Goal: Answer question/provide support: Share knowledge or assist other users

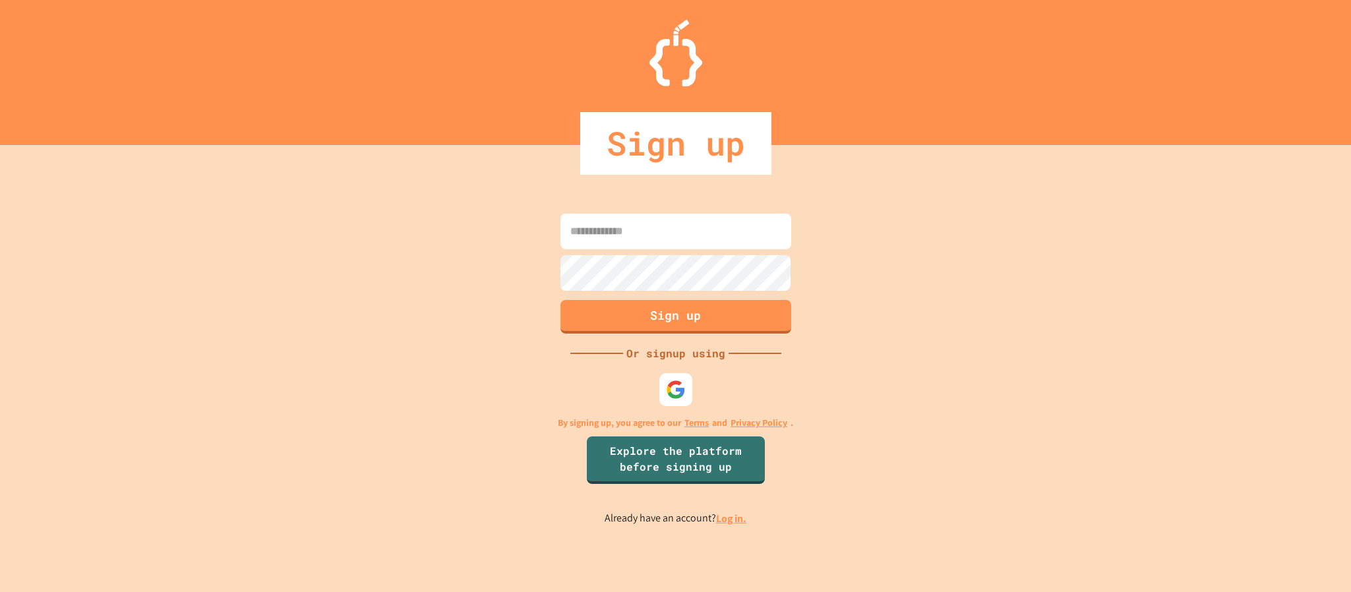
click at [667, 390] on img at bounding box center [676, 390] width 20 height 20
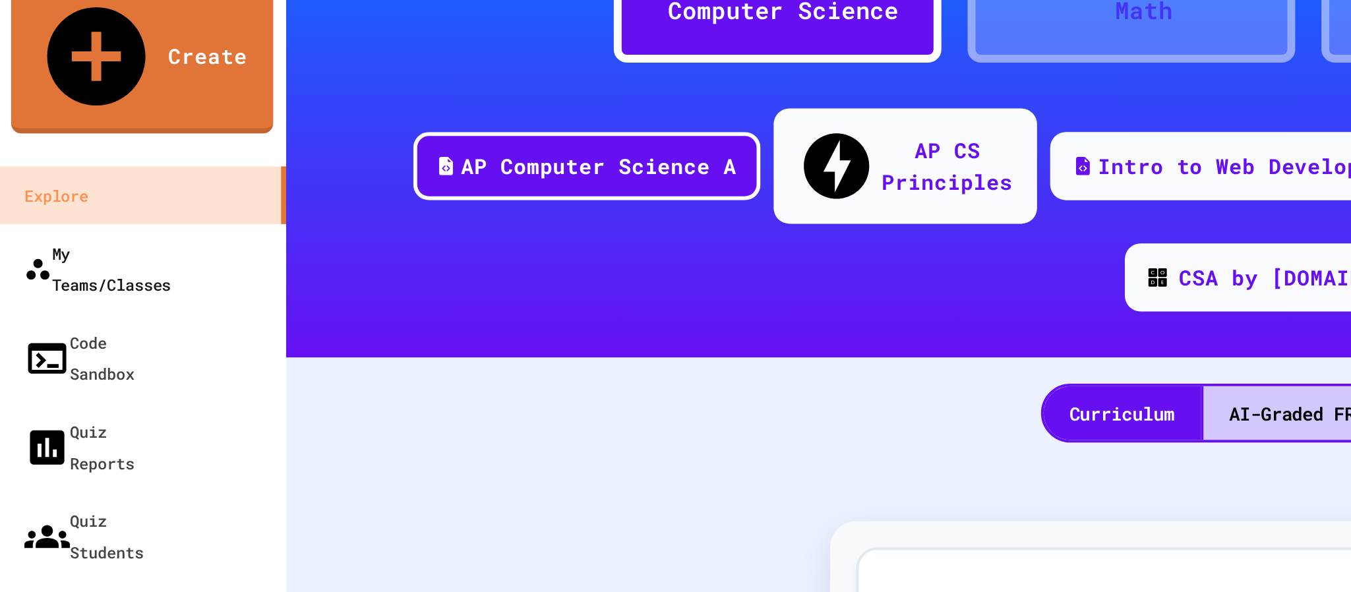
click at [71, 196] on div "My Teams/Classes" at bounding box center [50, 212] width 74 height 32
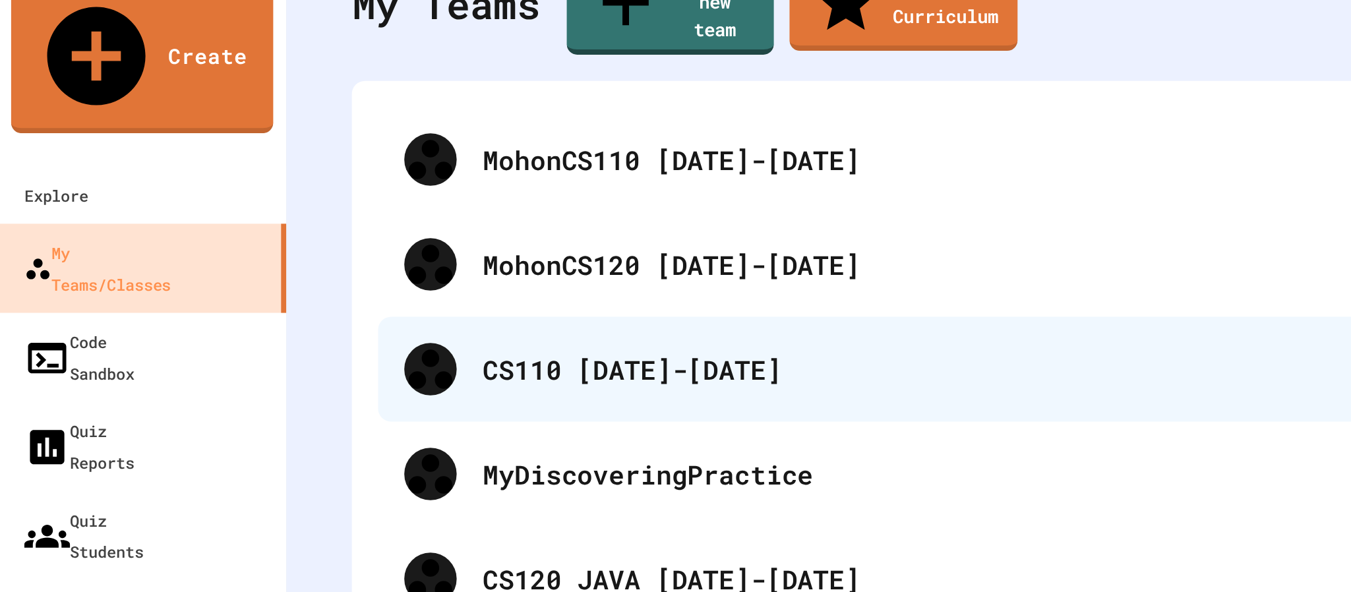
click at [333, 253] on div "CS110 [DATE]-[DATE]" at bounding box center [754, 263] width 1021 height 20
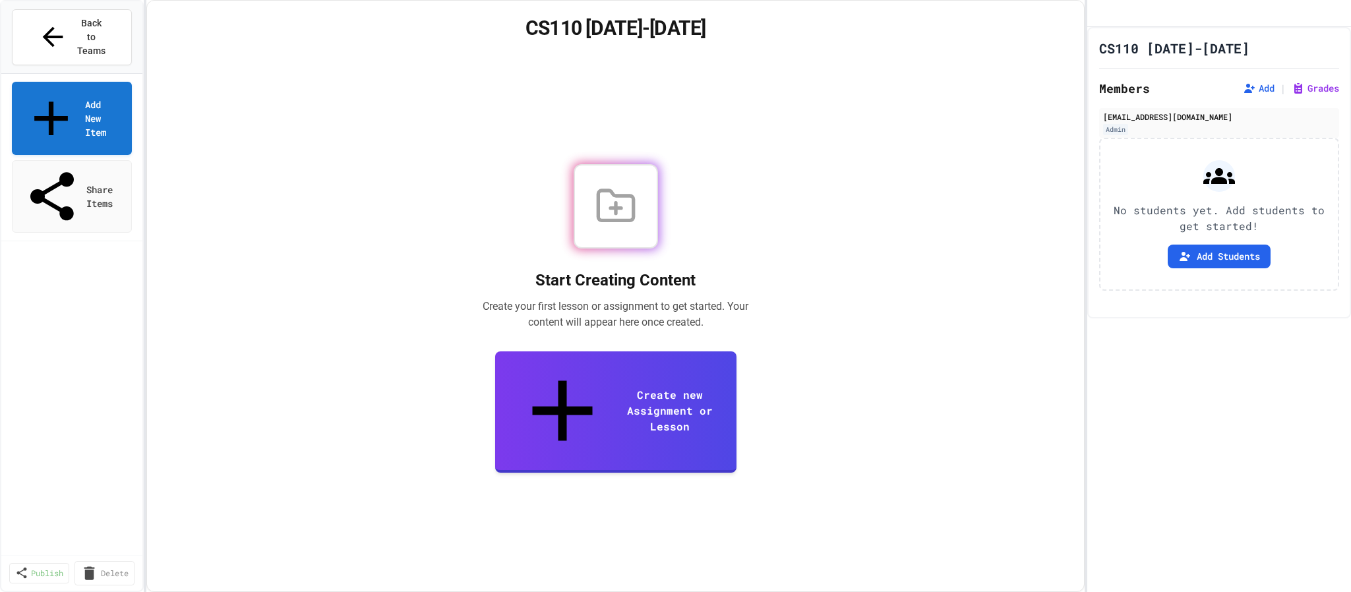
click at [607, 414] on link "Create new Assignment or Lesson" at bounding box center [615, 412] width 241 height 122
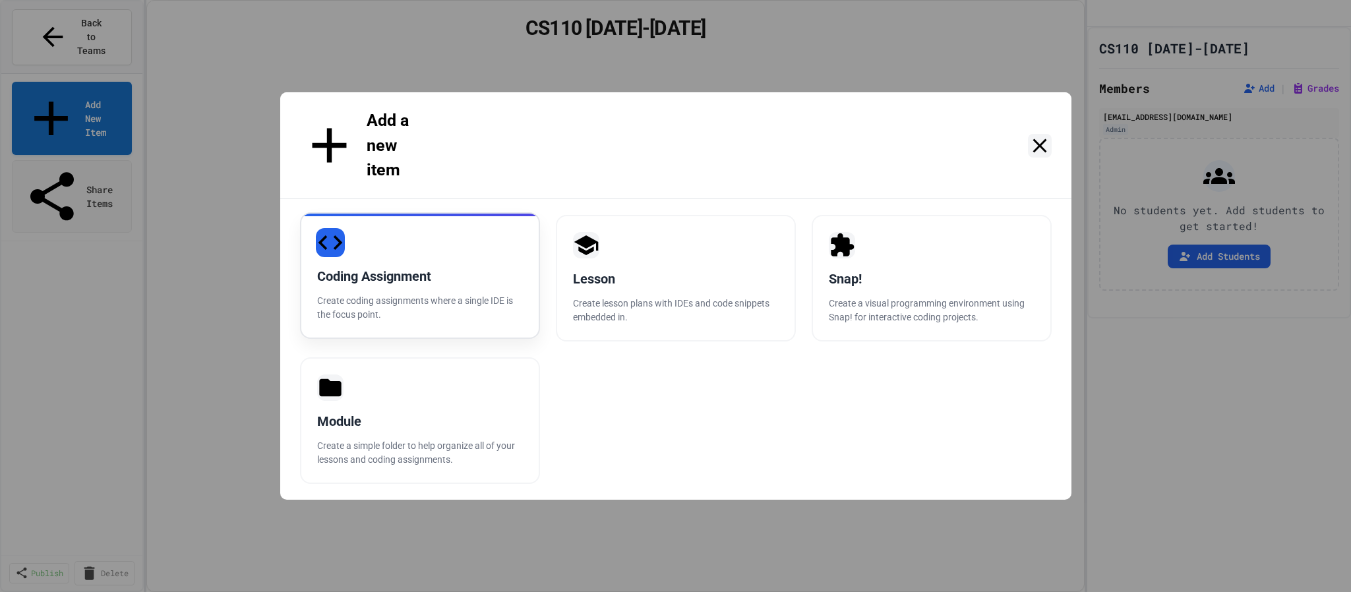
click at [449, 267] on div "Coding Assignment Create coding assignments where a single IDE is the focus poi…" at bounding box center [420, 275] width 240 height 127
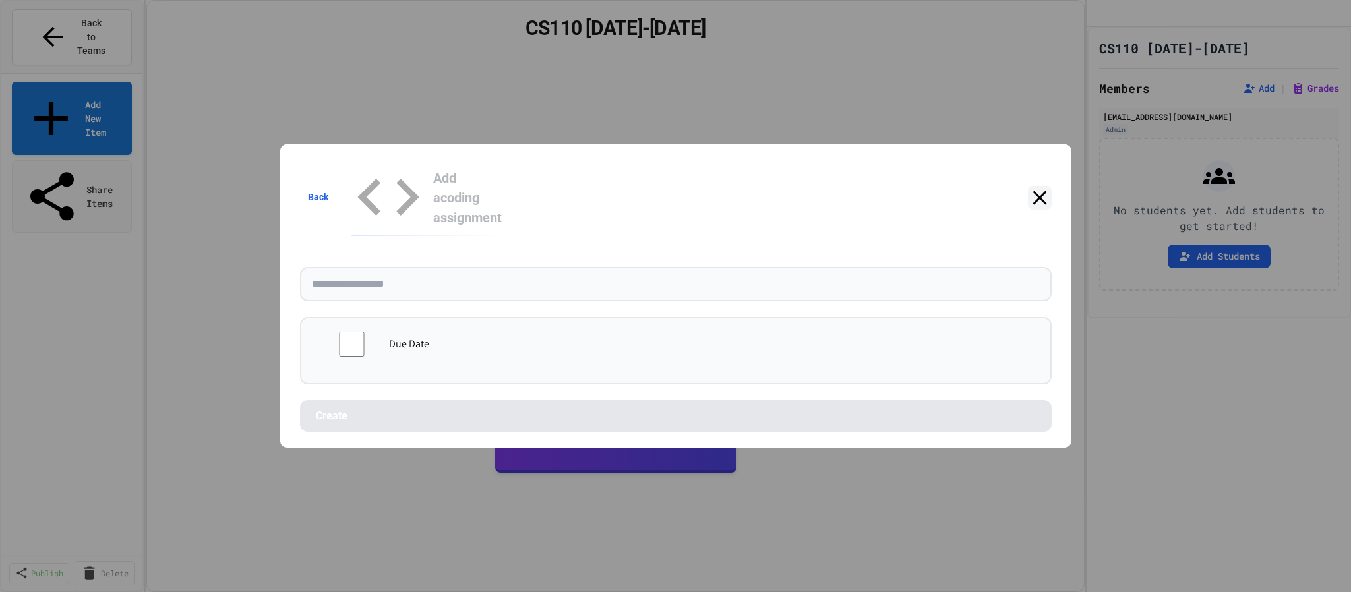
click at [463, 267] on input "text" at bounding box center [676, 284] width 752 height 34
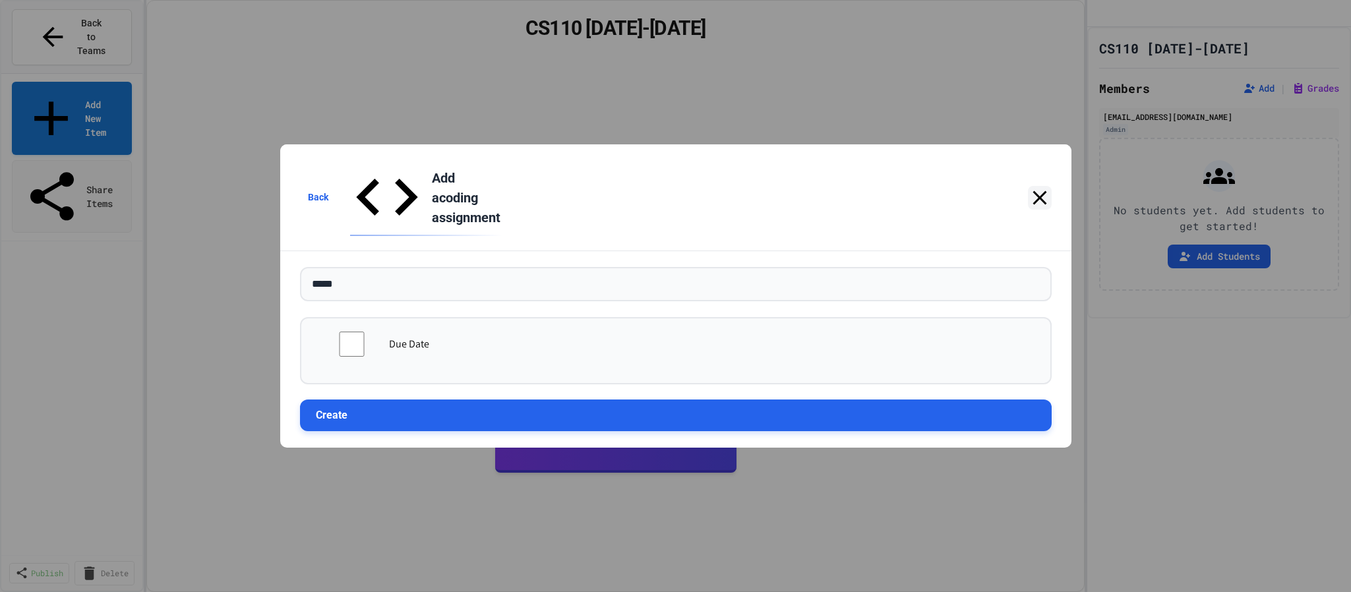
type input "*****"
click at [445, 400] on button "Create" at bounding box center [676, 416] width 752 height 32
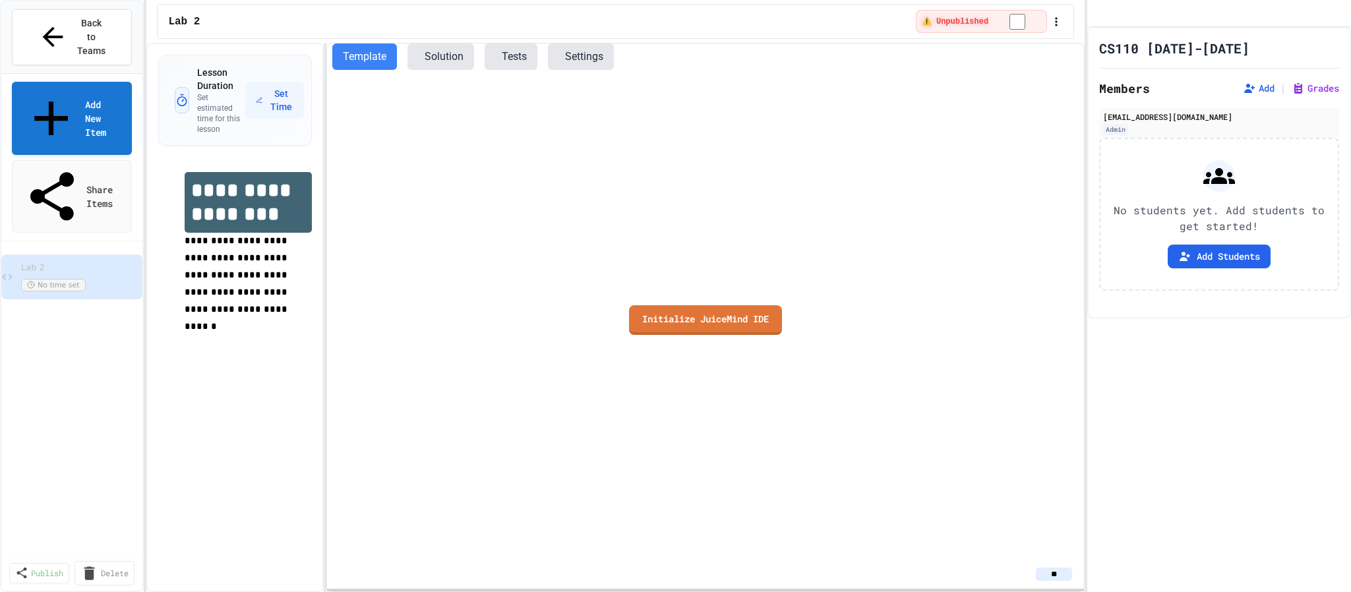
click at [699, 319] on link "Initialize JuiceMind IDE" at bounding box center [705, 320] width 153 height 30
click at [78, 26] on span "Back to Teams" at bounding box center [91, 37] width 31 height 42
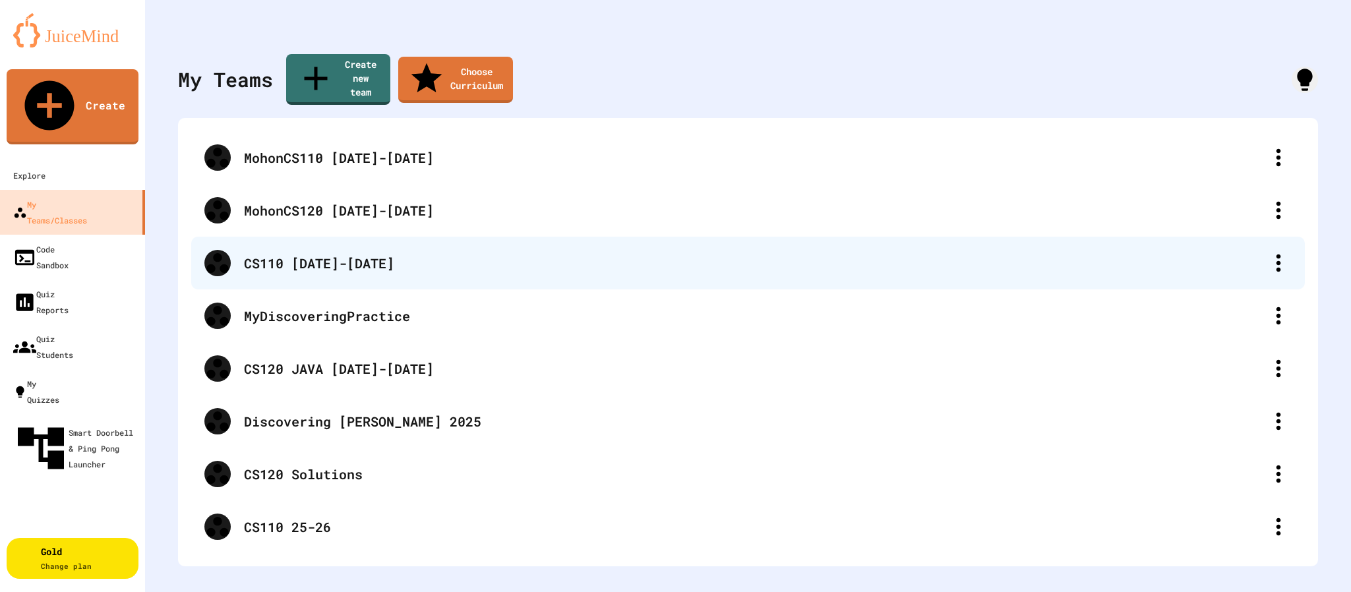
click at [351, 253] on div "CS110 [DATE]-[DATE]" at bounding box center [754, 263] width 1021 height 20
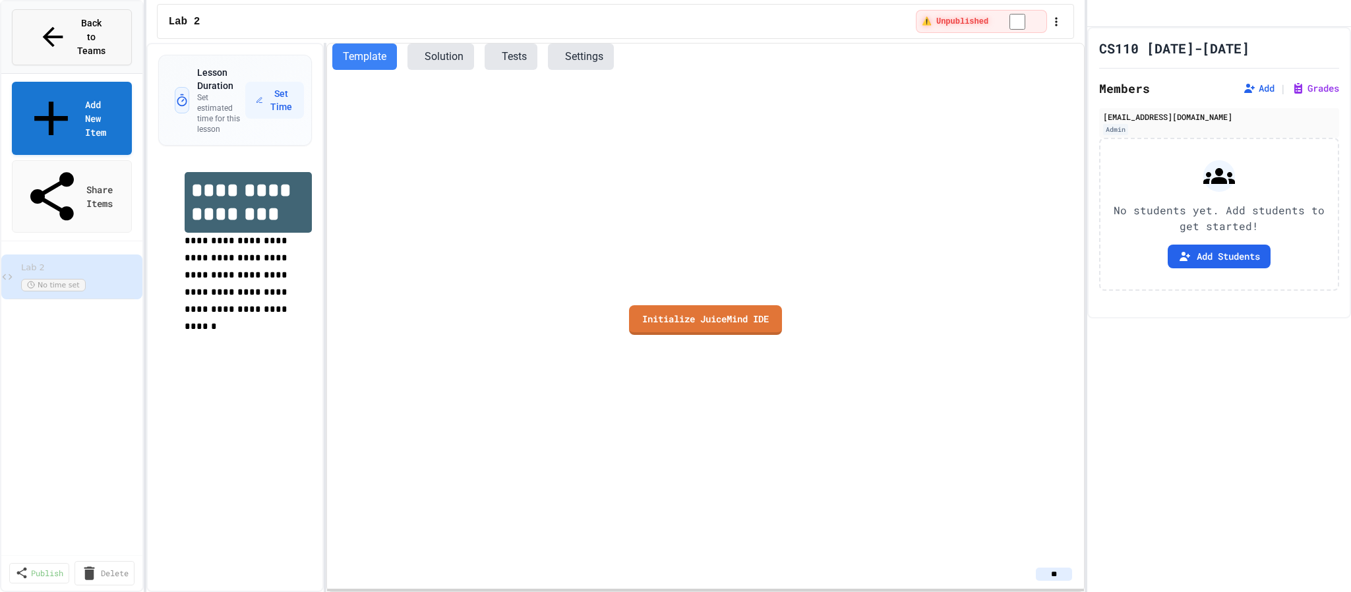
click at [107, 20] on span "Back to Teams" at bounding box center [91, 37] width 31 height 42
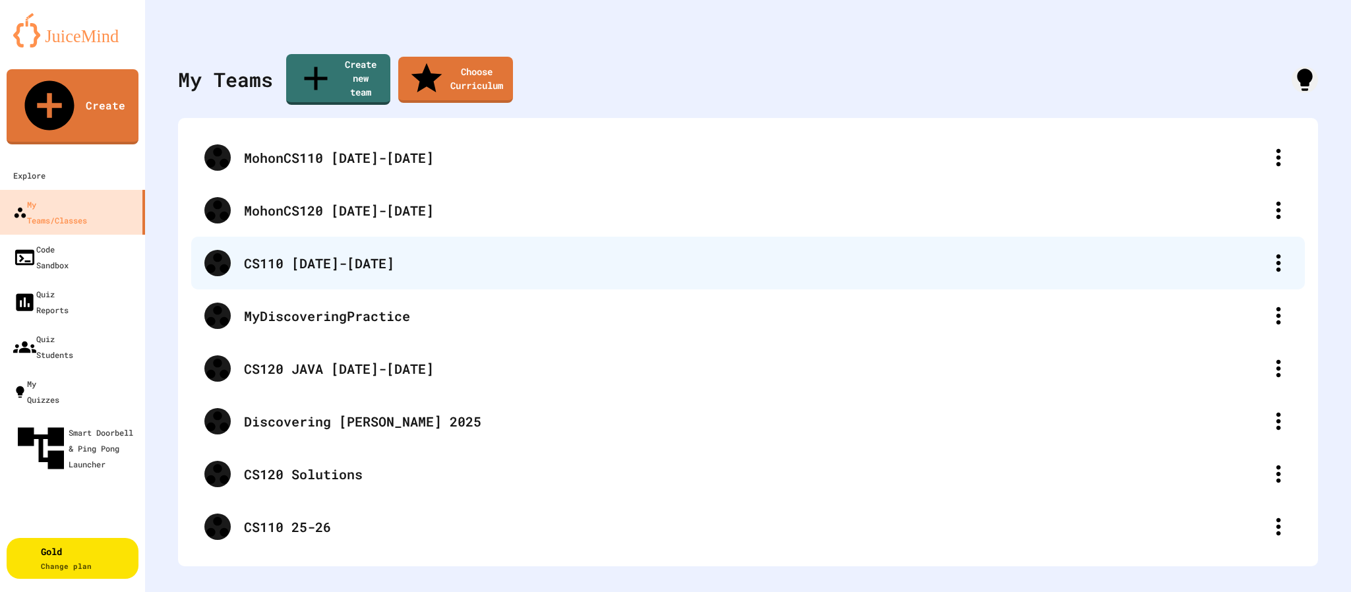
click at [312, 267] on div "CS110 [DATE]-[DATE]" at bounding box center [748, 263] width 1114 height 53
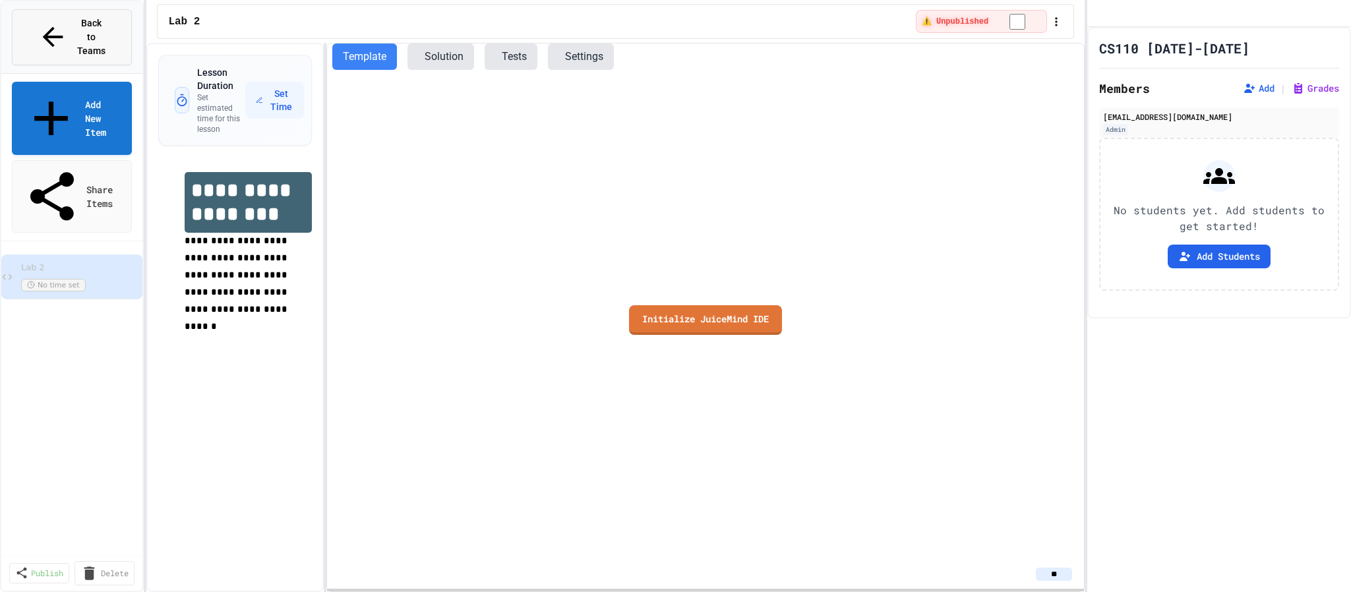
click at [90, 24] on span "Back to Teams" at bounding box center [91, 37] width 31 height 42
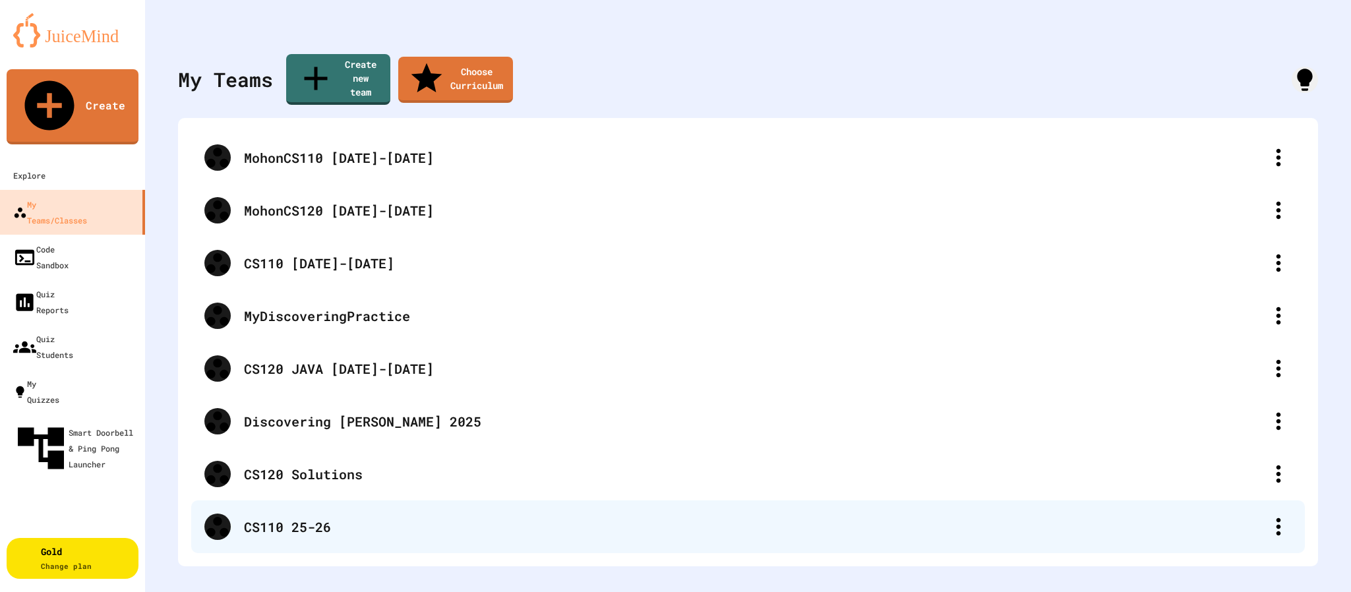
click at [286, 517] on div "CS110 25-26" at bounding box center [754, 527] width 1021 height 20
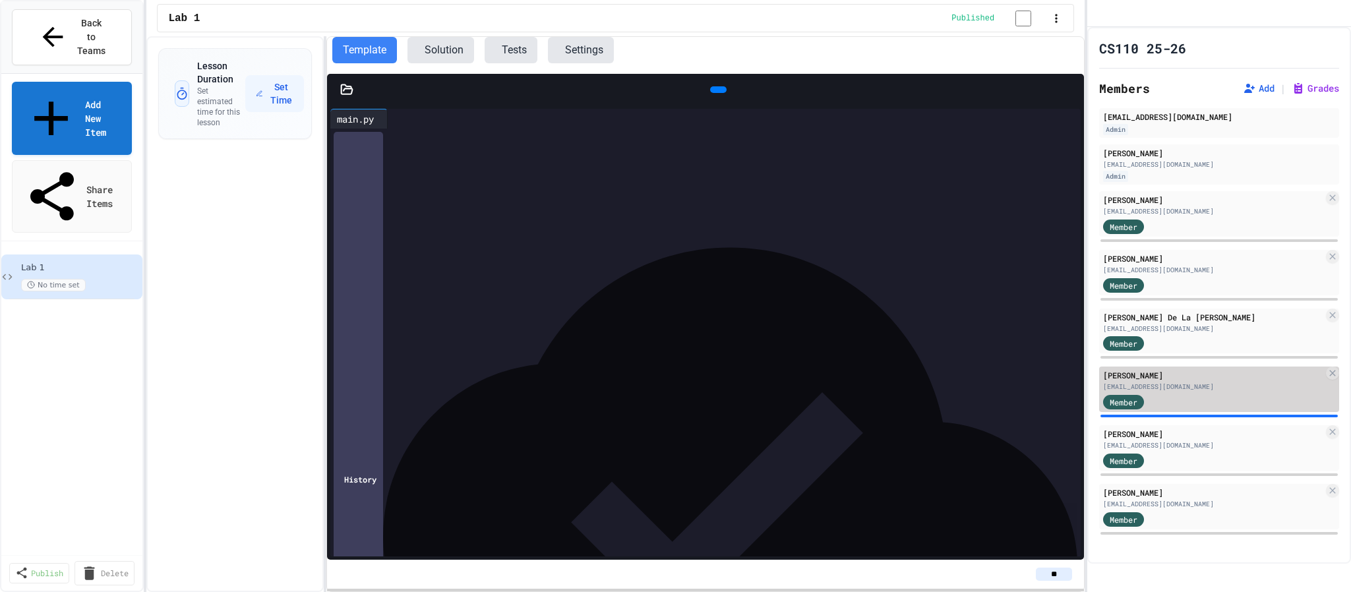
click at [1208, 381] on div "[PERSON_NAME]" at bounding box center [1213, 375] width 220 height 12
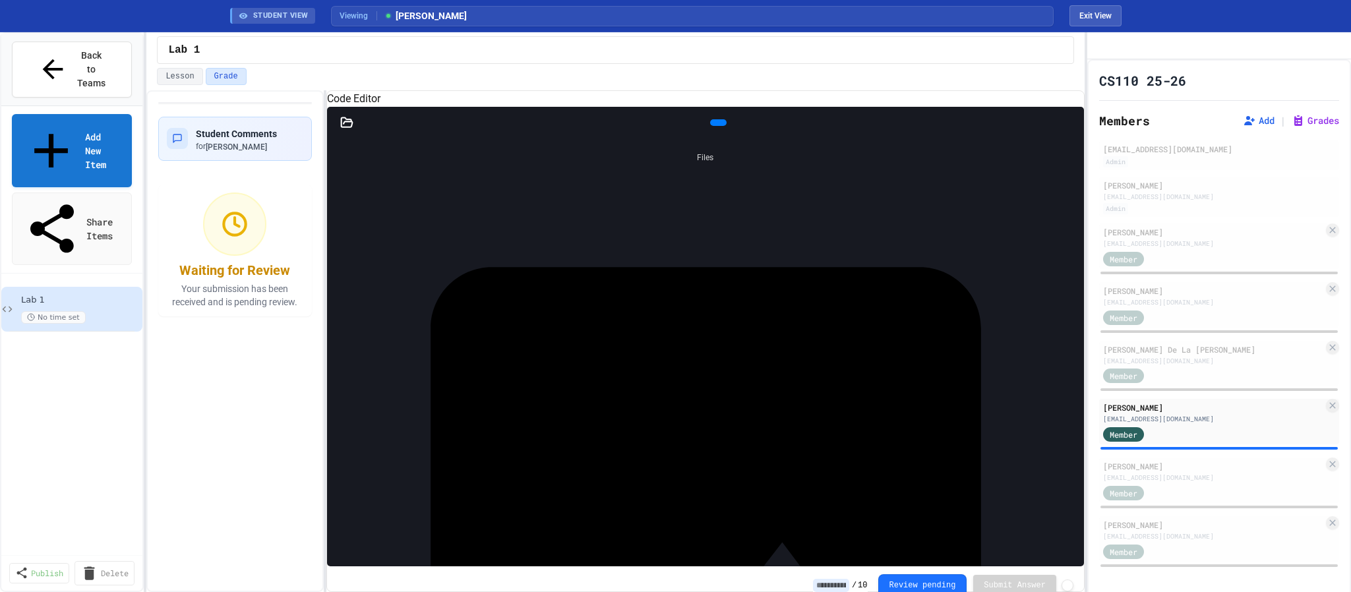
click at [350, 127] on icon at bounding box center [346, 121] width 11 height 9
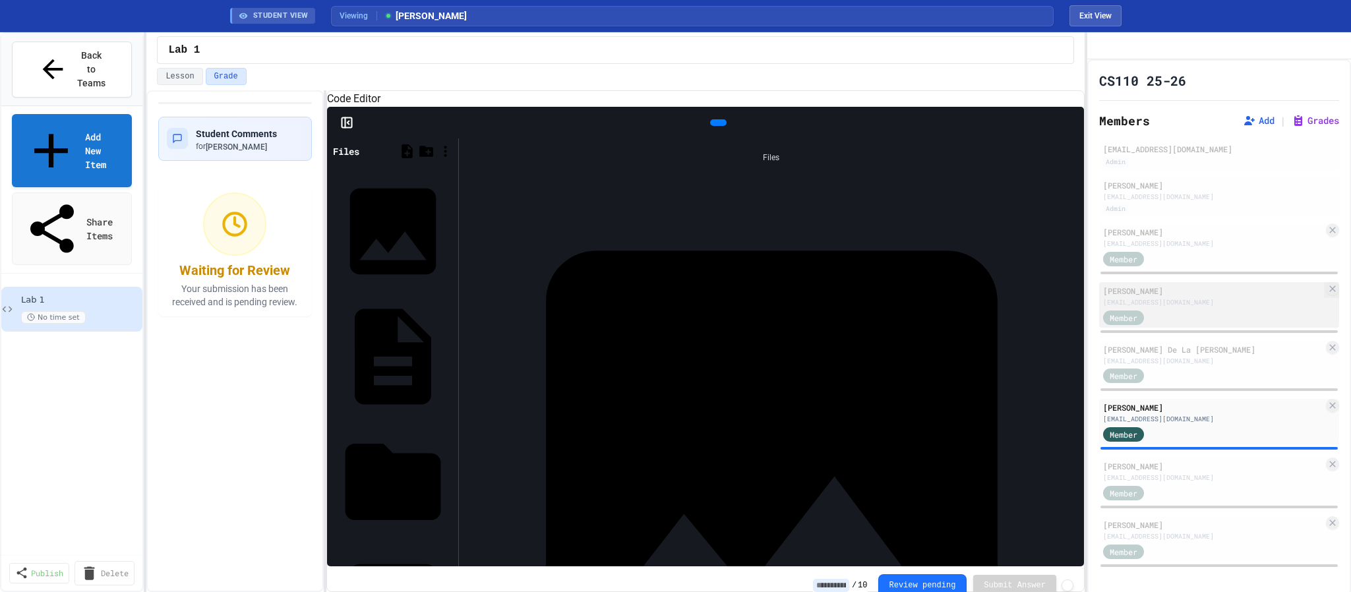
click at [1189, 297] on div "[PERSON_NAME]" at bounding box center [1213, 291] width 220 height 12
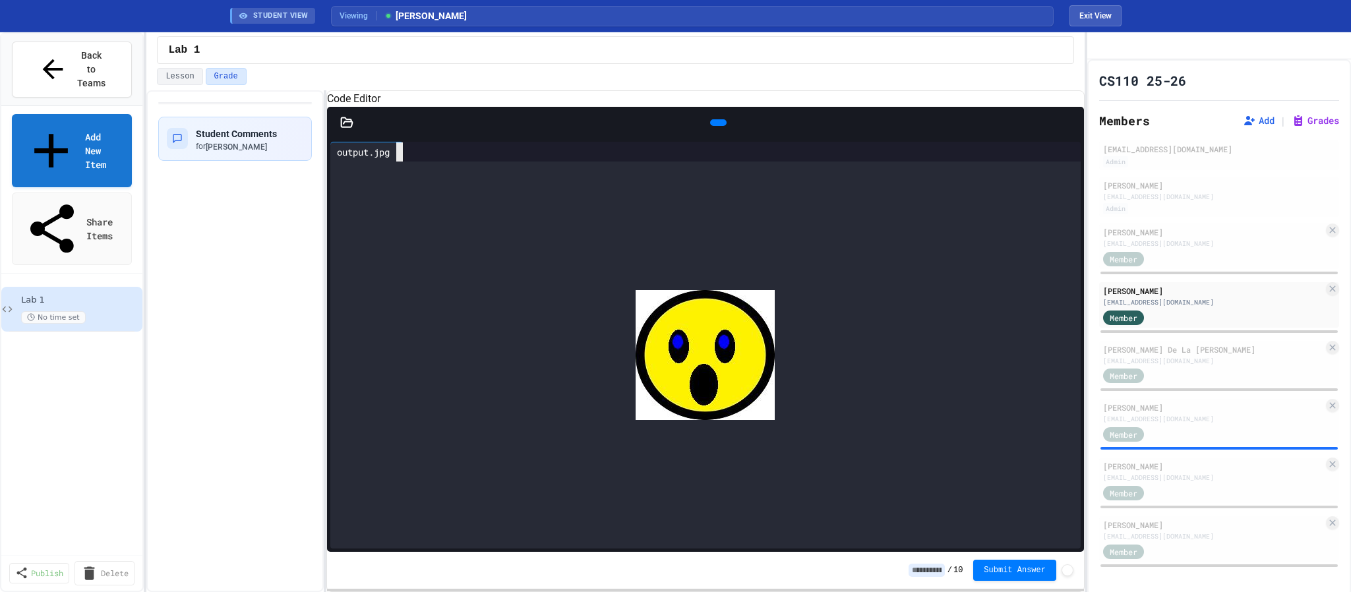
click at [400, 152] on icon at bounding box center [400, 152] width 0 height 0
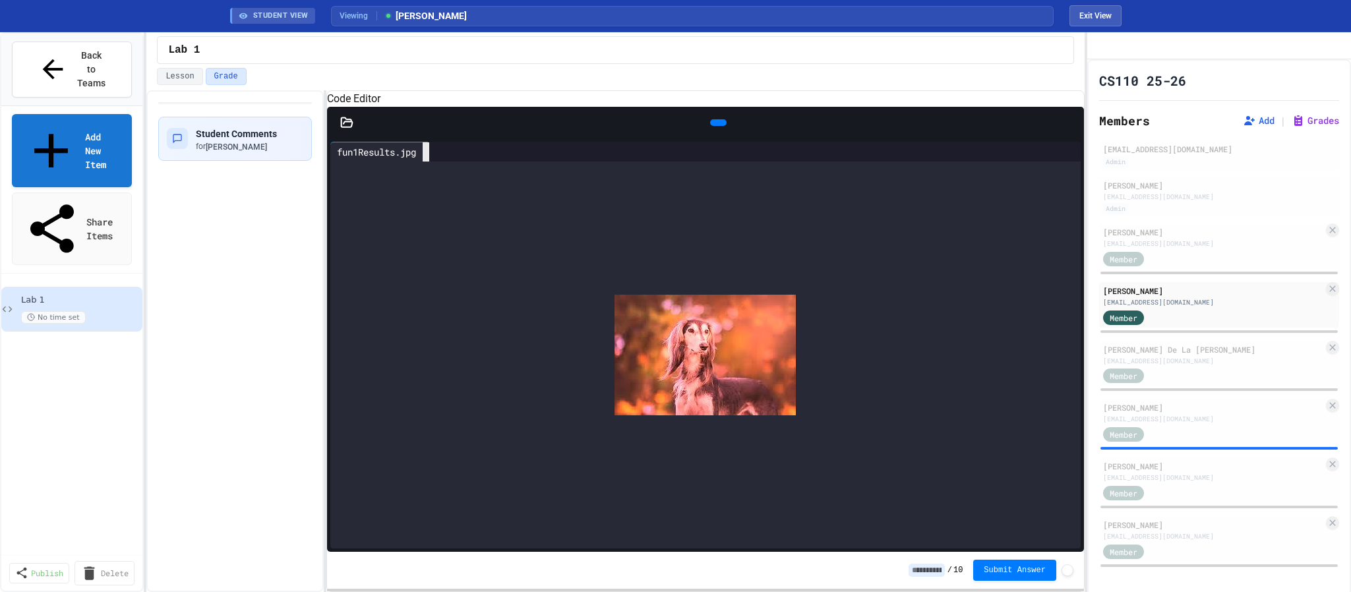
click at [426, 152] on icon at bounding box center [426, 152] width 0 height 0
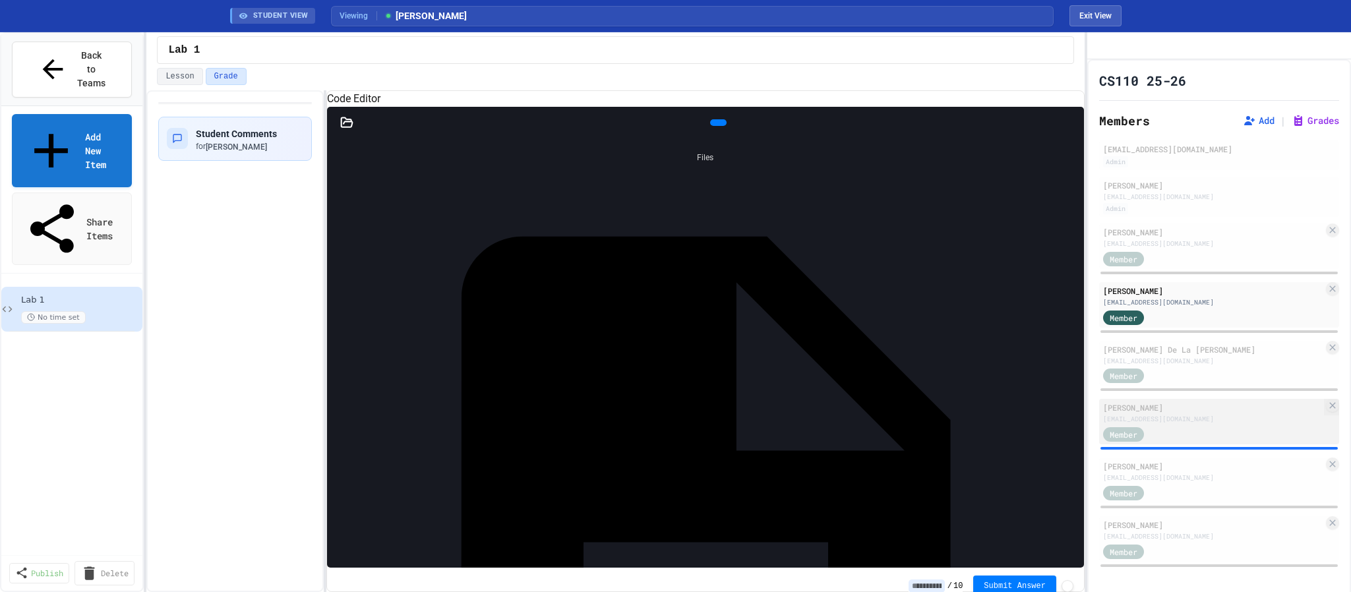
click at [1160, 413] on div "[PERSON_NAME]" at bounding box center [1213, 408] width 220 height 12
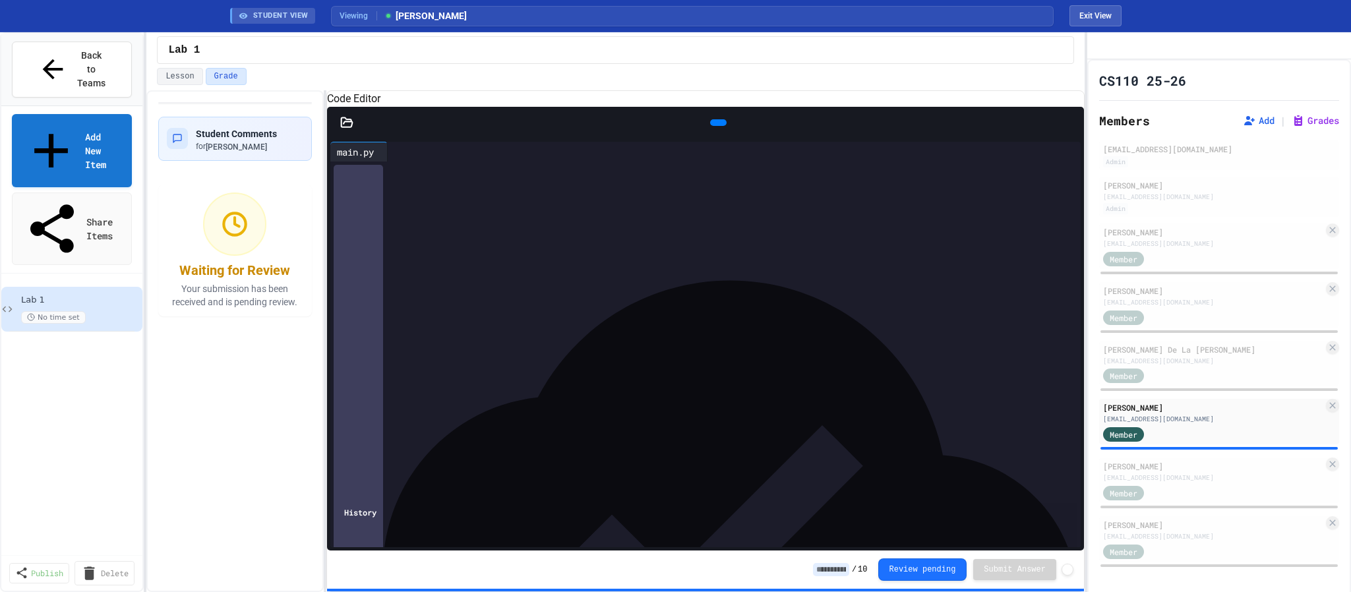
click at [335, 129] on div at bounding box center [347, 122] width 40 height 13
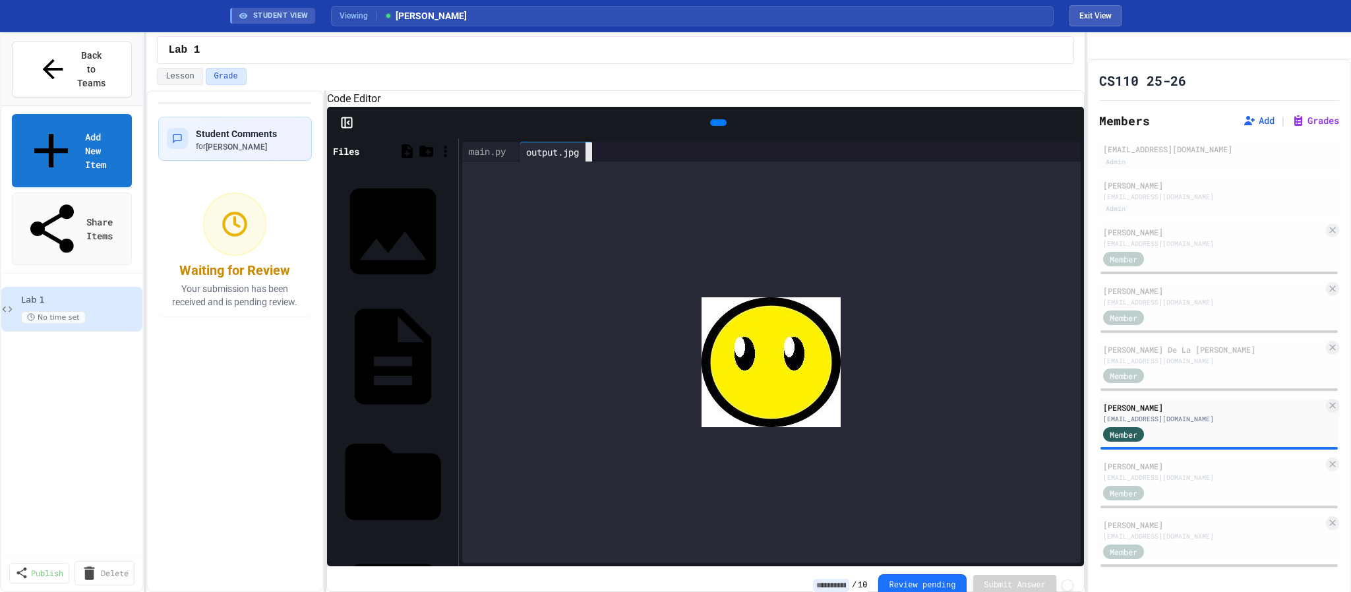
click at [592, 162] on div at bounding box center [588, 151] width 7 height 19
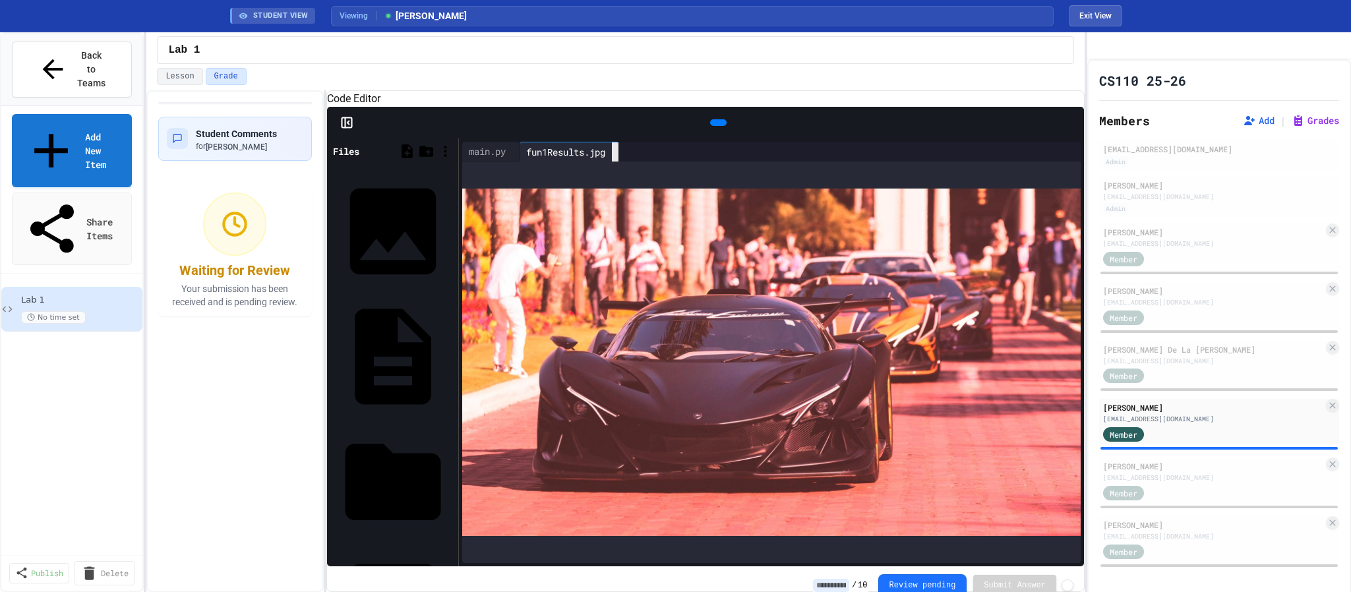
click at [615, 152] on icon at bounding box center [615, 152] width 0 height 0
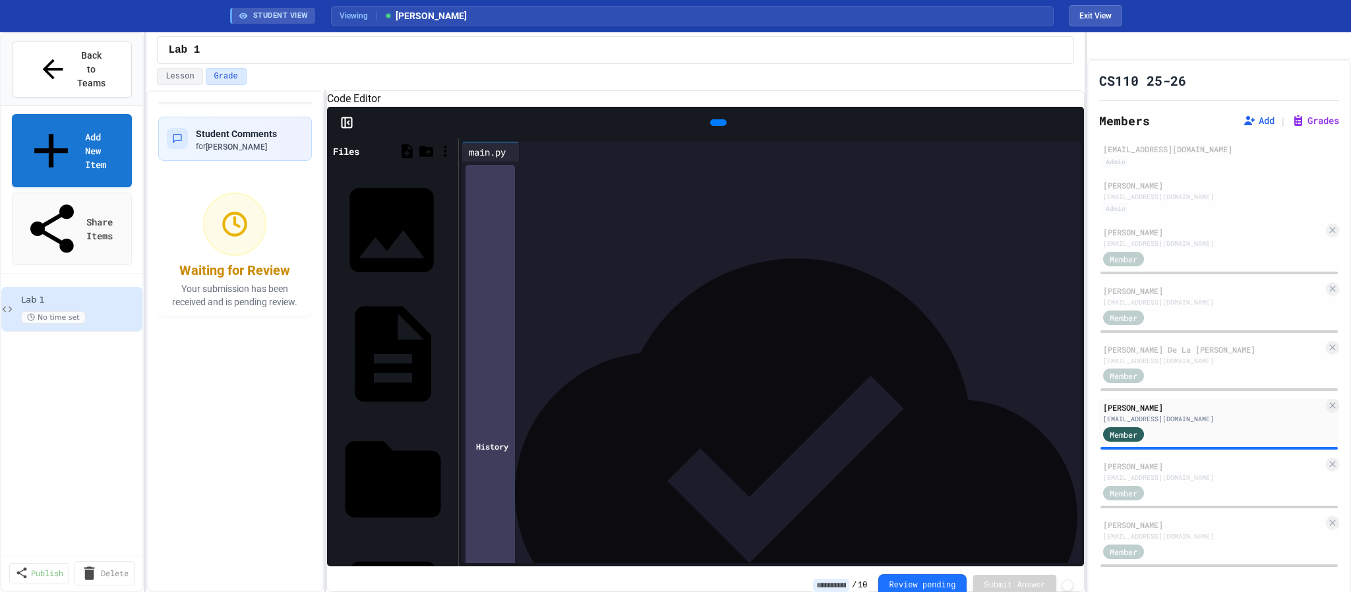
click at [451, 224] on div "Apollo IE.jpg" at bounding box center [451, 230] width 0 height 13
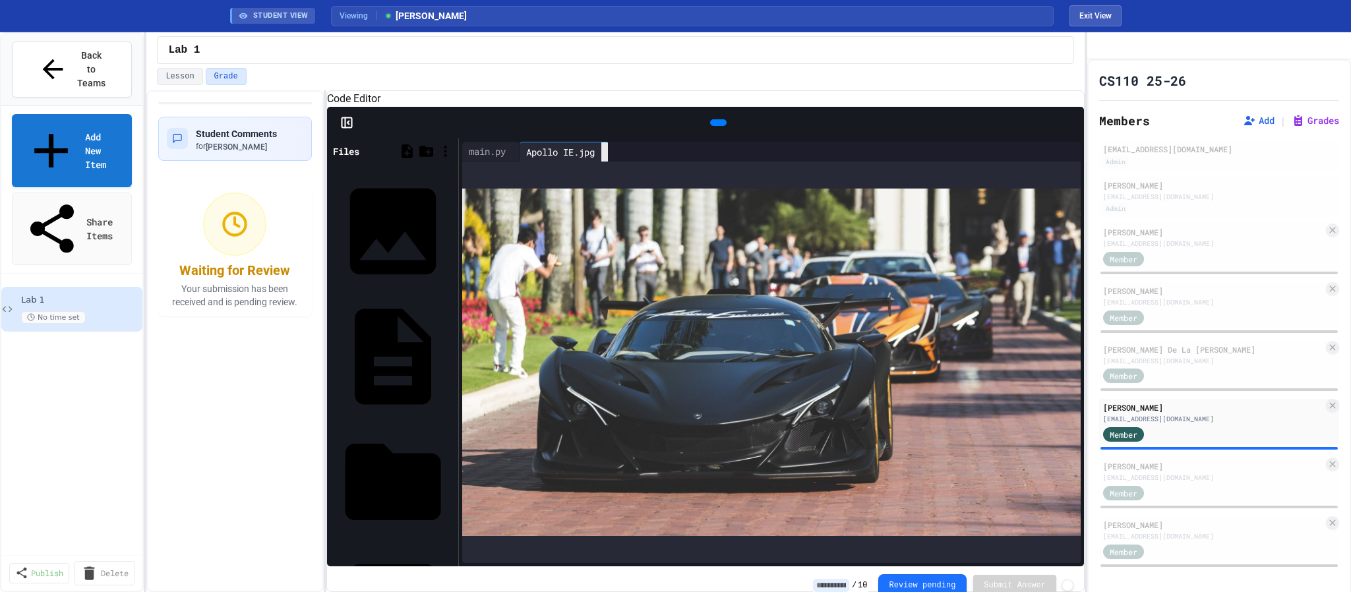
click at [605, 152] on icon at bounding box center [605, 152] width 0 height 0
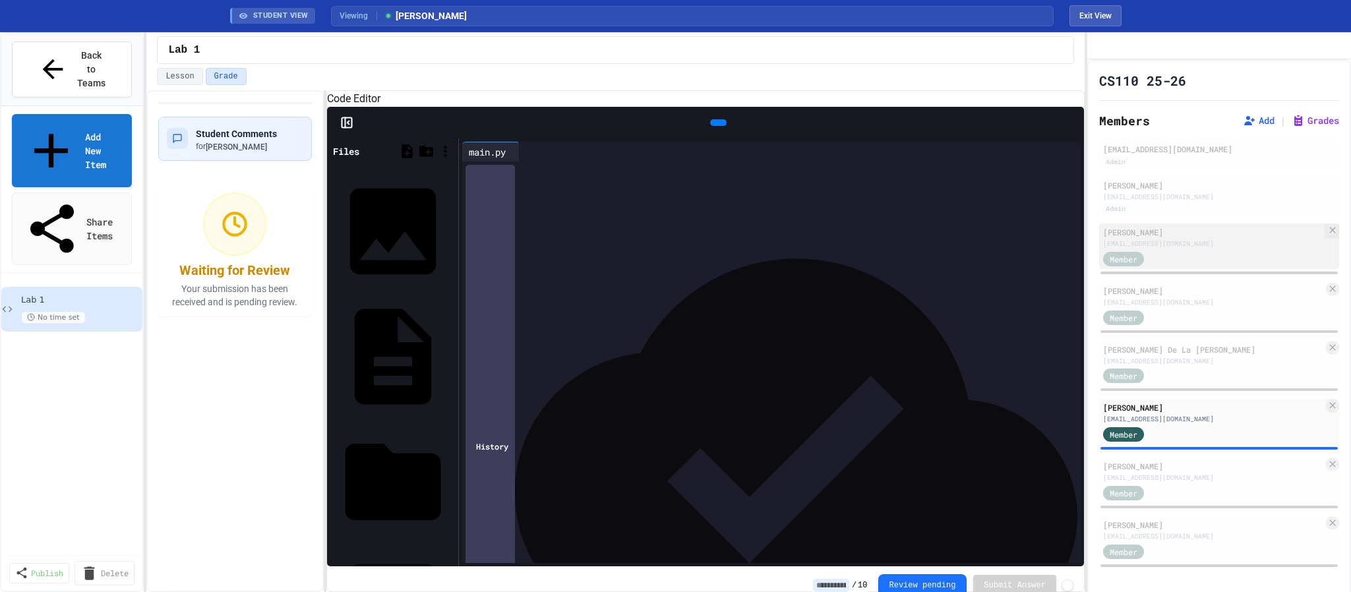
click at [1151, 238] on div "[PERSON_NAME]" at bounding box center [1213, 232] width 220 height 12
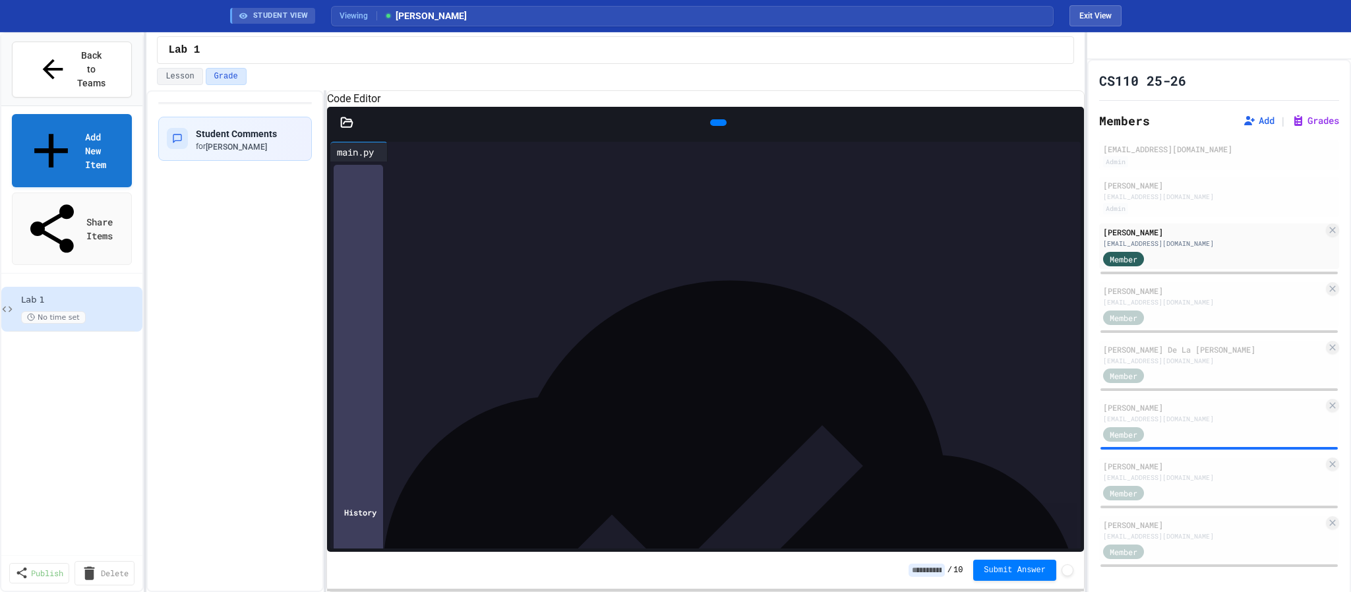
scroll to position [15, 0]
click at [348, 127] on icon at bounding box center [346, 121] width 11 height 9
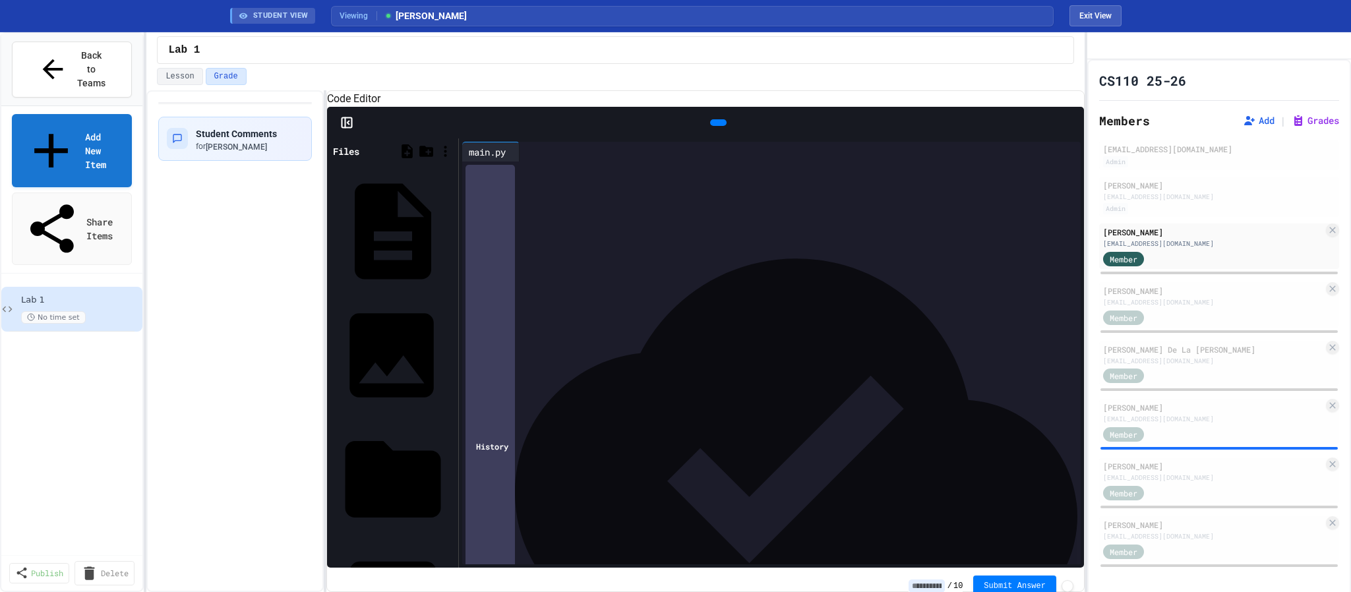
click at [451, 349] on div "Lamine.jpg" at bounding box center [451, 355] width 0 height 13
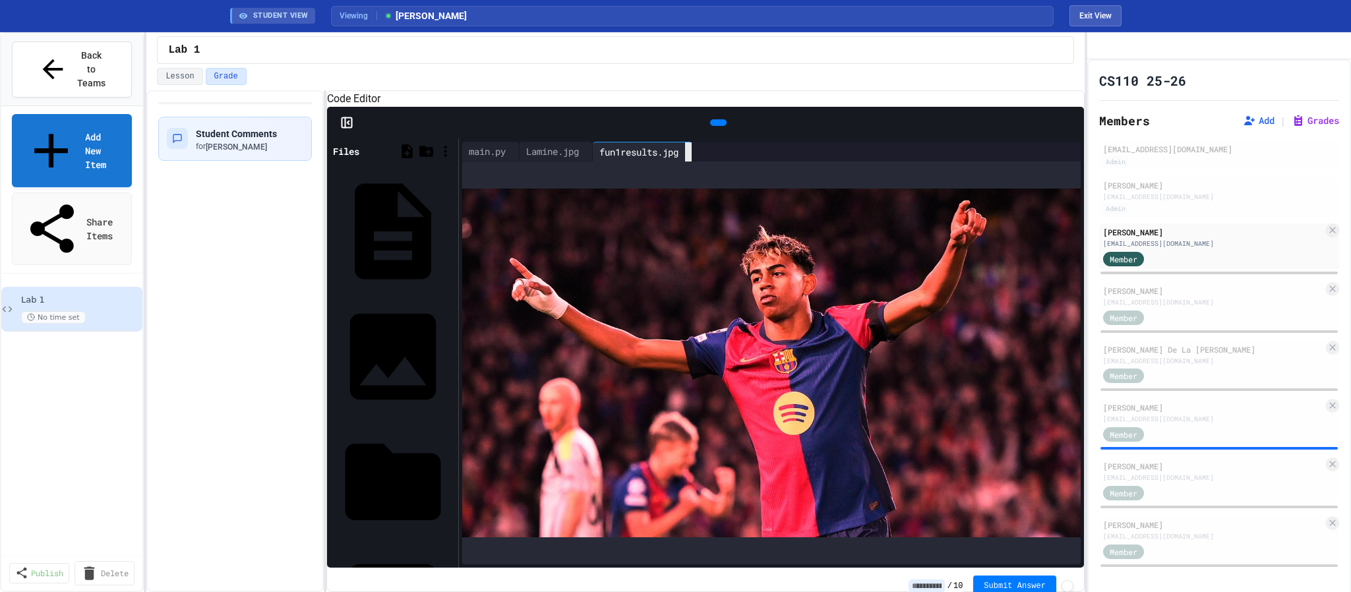
click at [692, 162] on div at bounding box center [688, 151] width 7 height 19
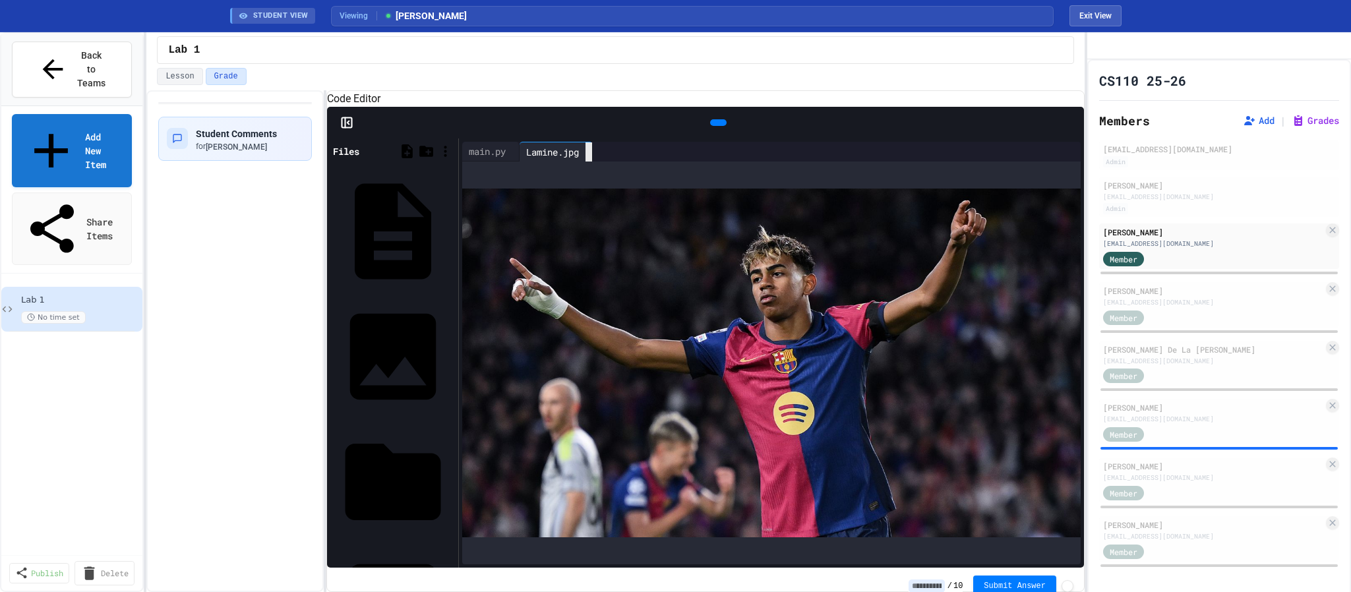
click at [589, 152] on icon at bounding box center [589, 152] width 0 height 0
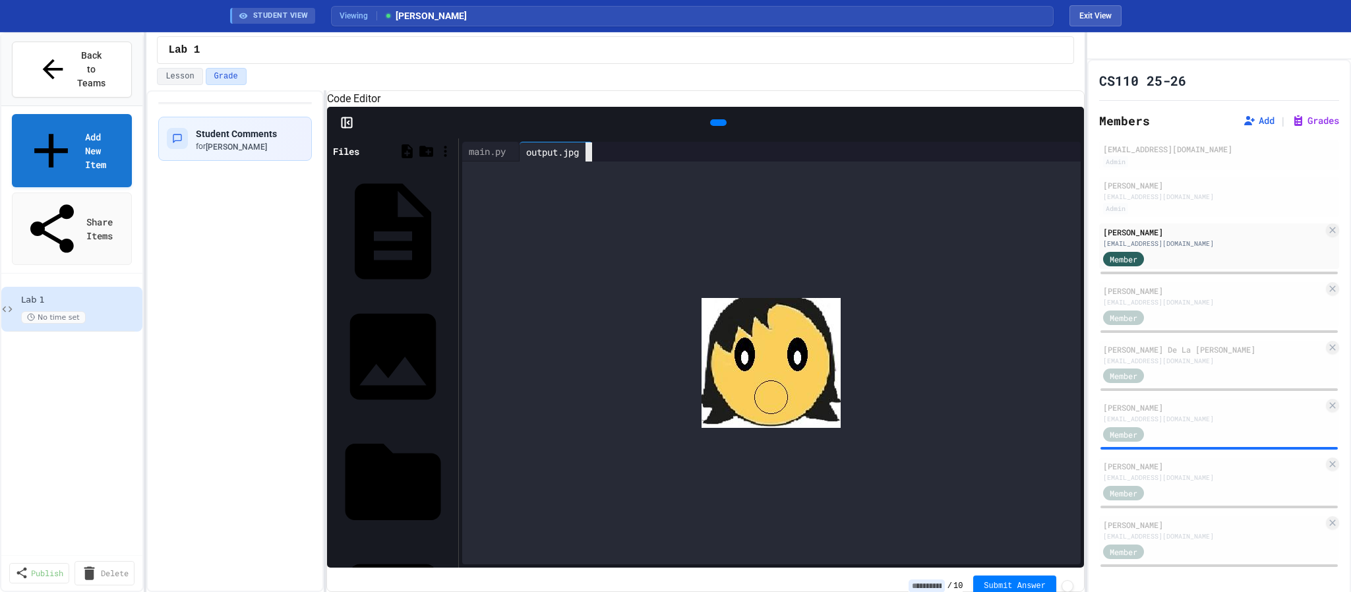
click at [592, 162] on div at bounding box center [588, 151] width 7 height 19
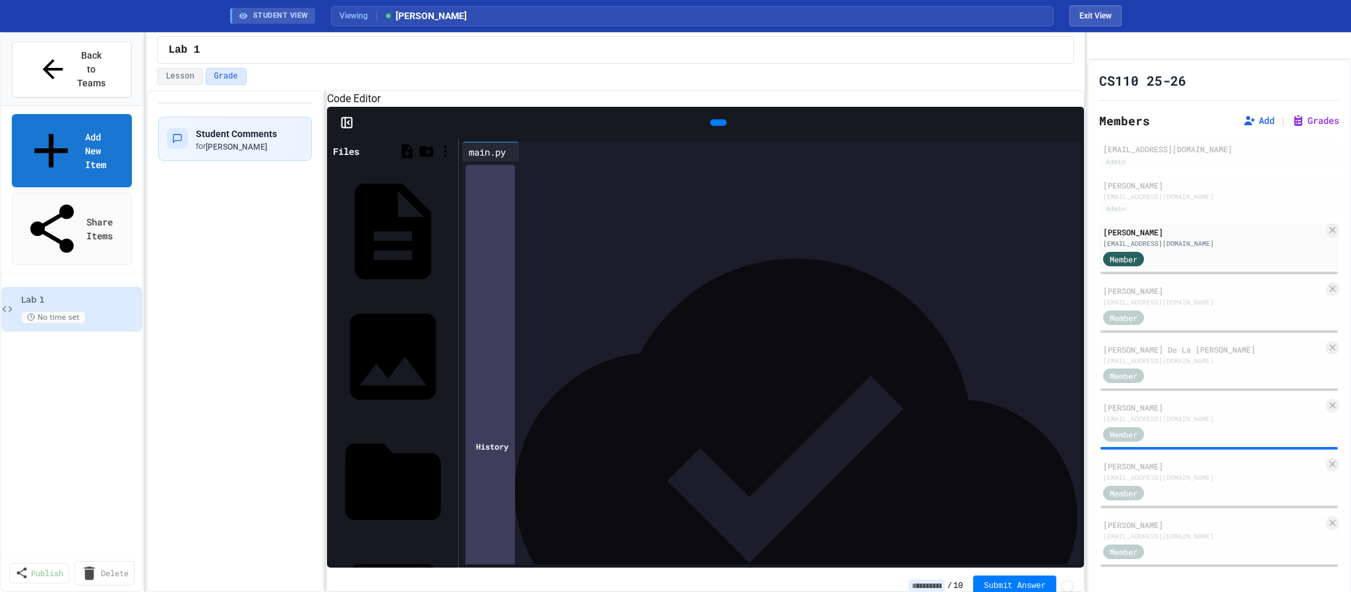
scroll to position [22, 0]
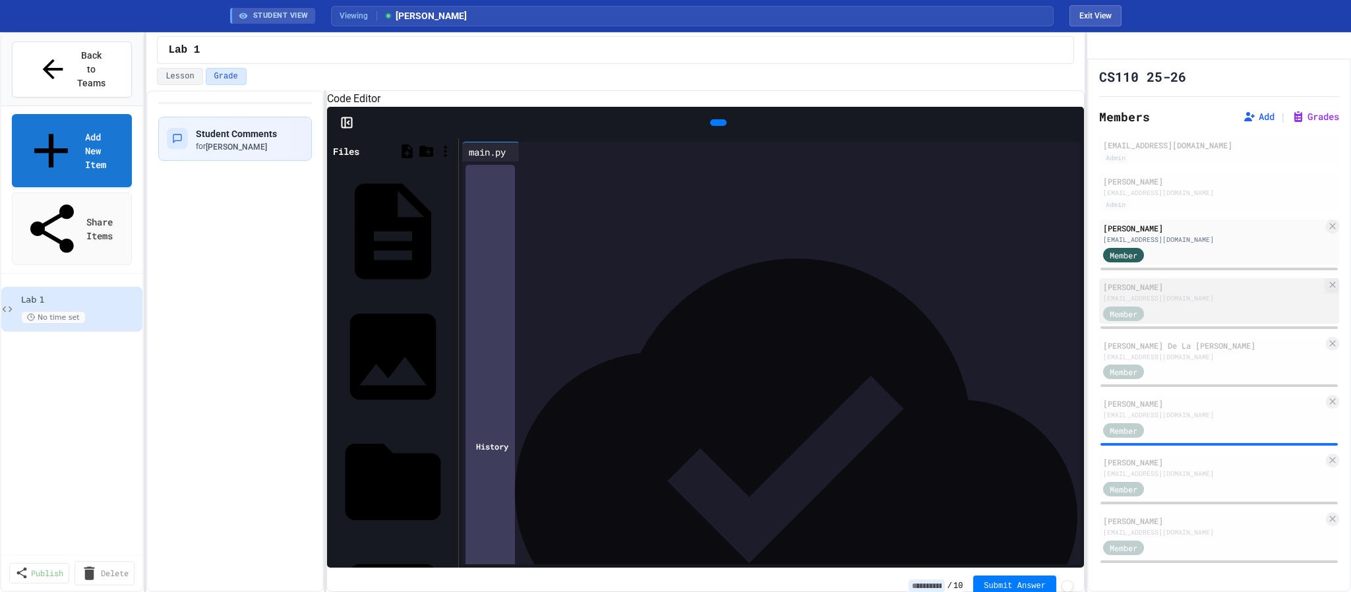
click at [1218, 285] on div "[PERSON_NAME]" at bounding box center [1213, 287] width 220 height 12
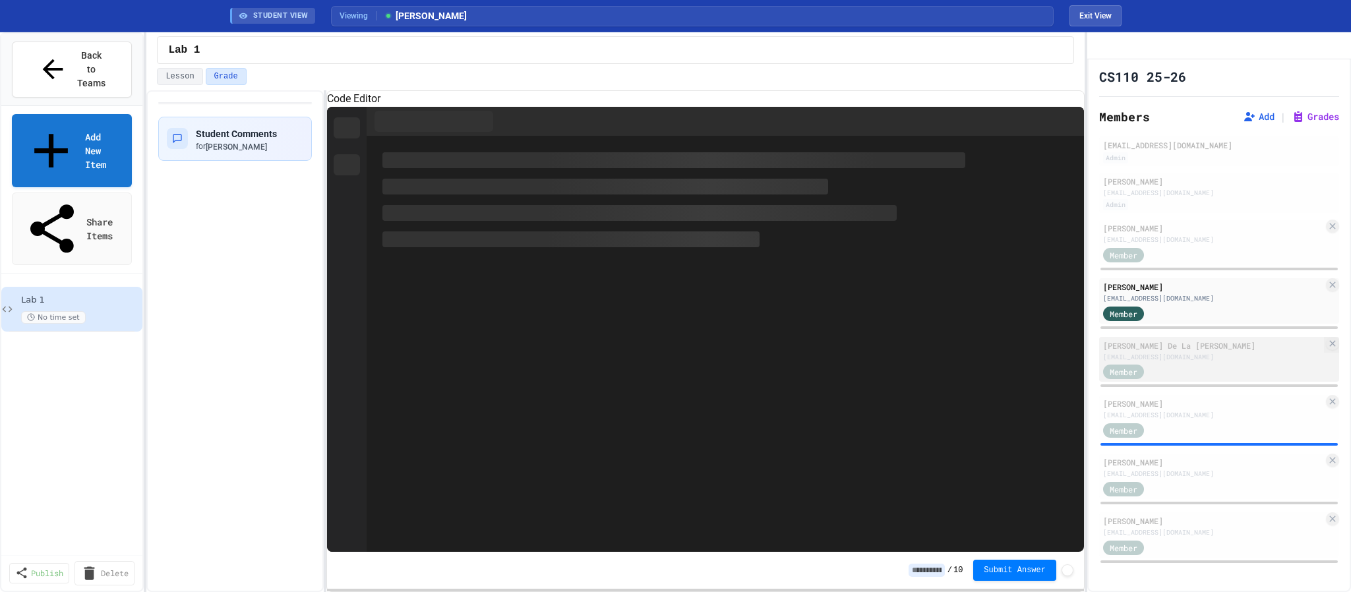
click at [1195, 362] on div "[EMAIL_ADDRESS][DOMAIN_NAME]" at bounding box center [1213, 357] width 220 height 10
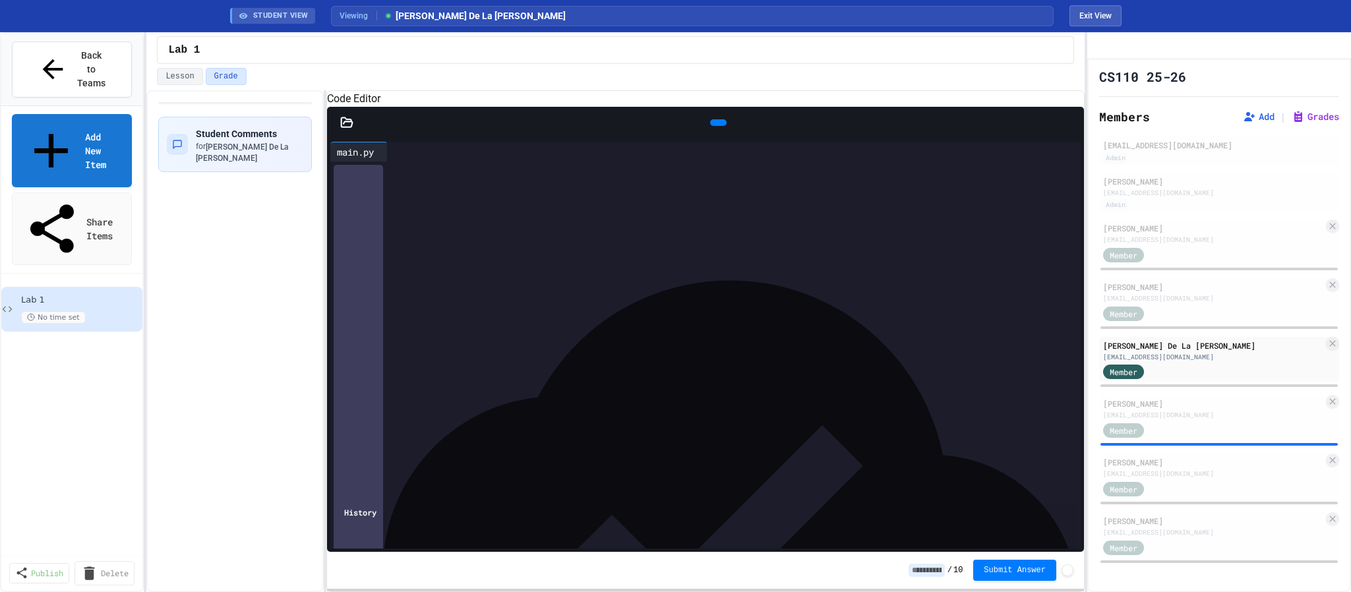
click at [341, 129] on icon at bounding box center [346, 122] width 13 height 13
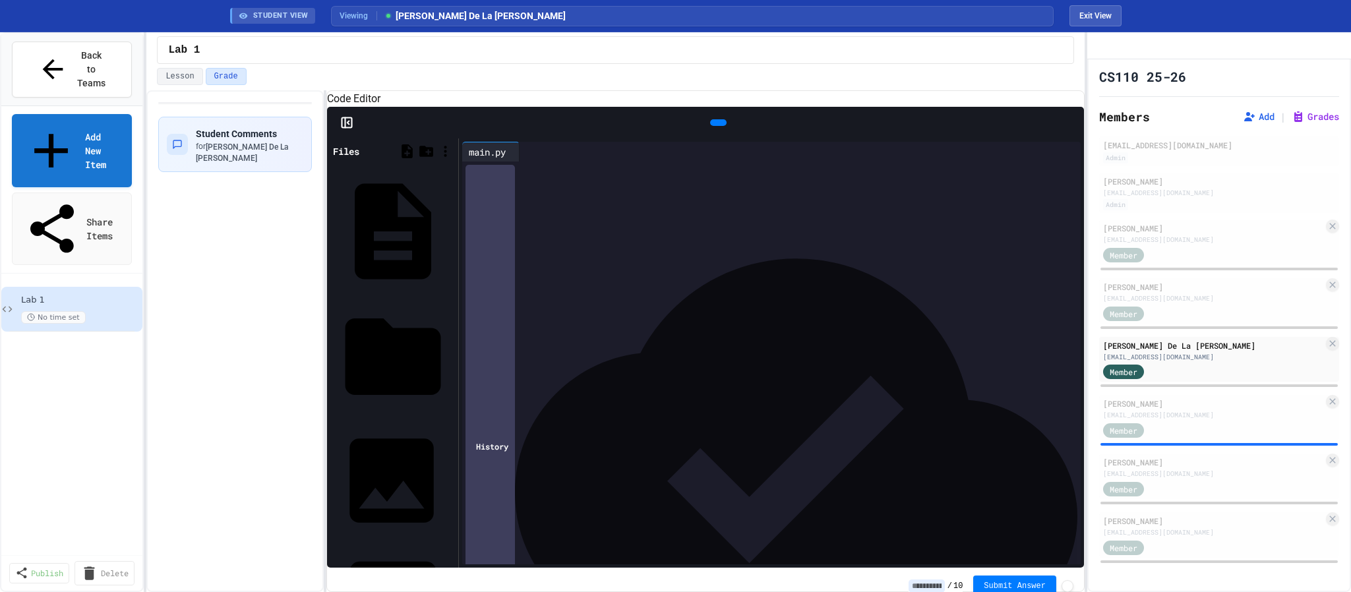
click at [451, 474] on div "dog.jpg" at bounding box center [451, 480] width 0 height 13
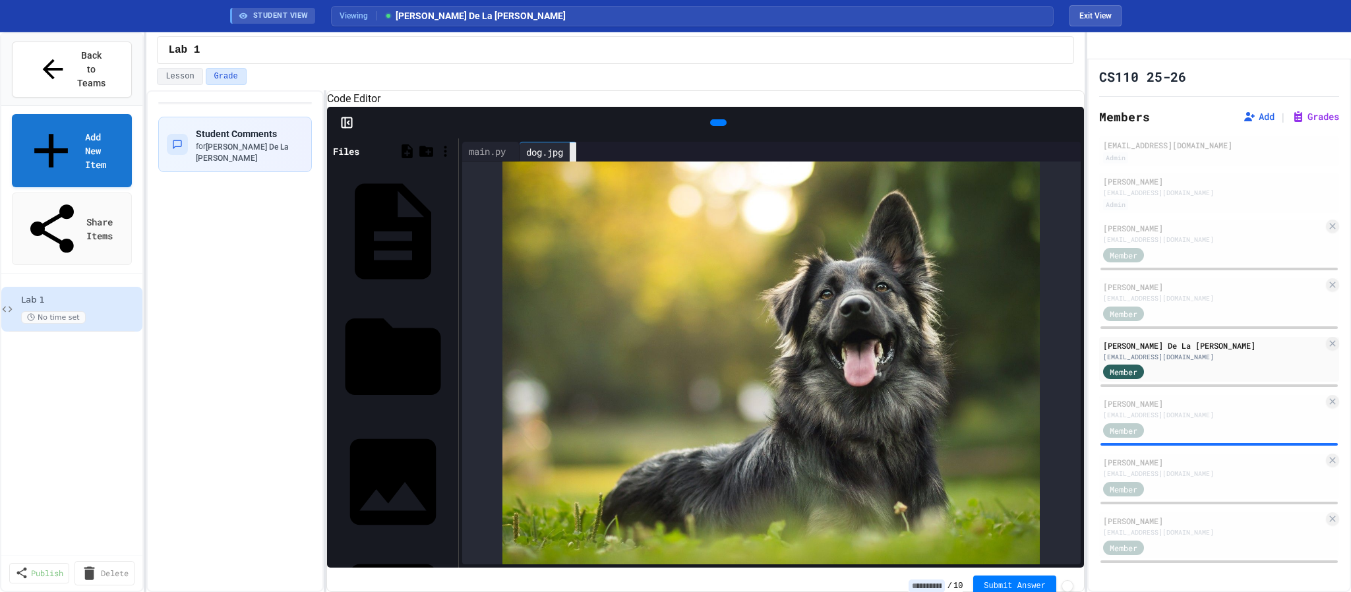
click at [573, 152] on icon at bounding box center [573, 152] width 0 height 0
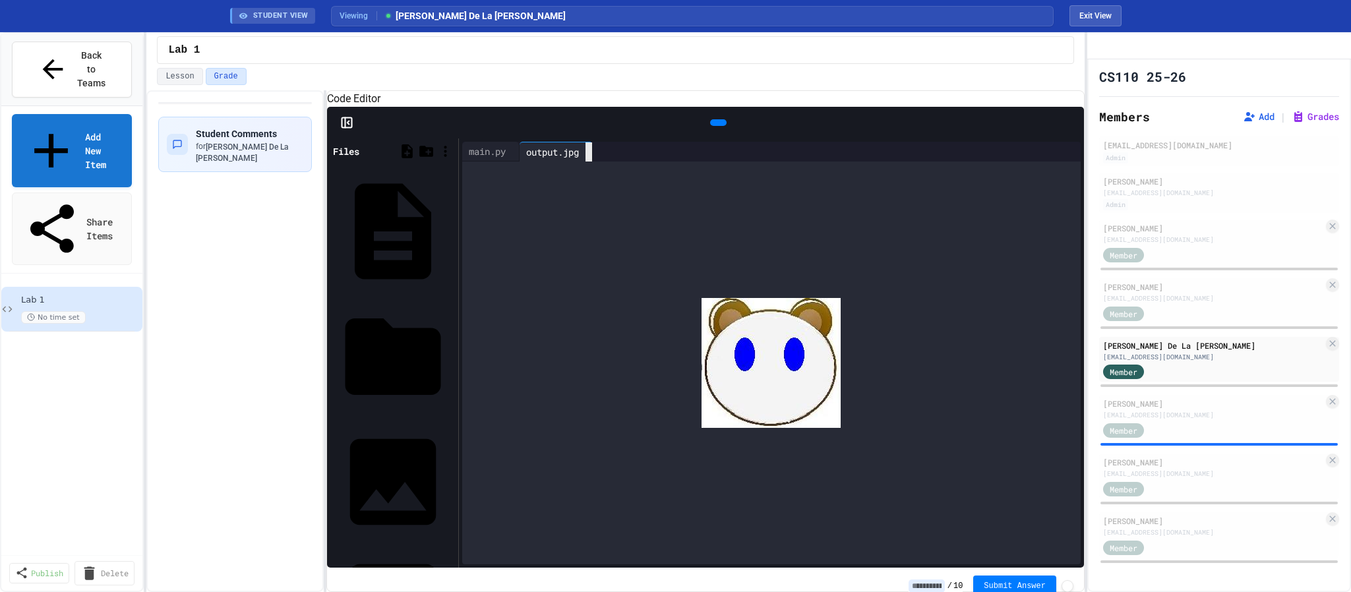
click at [589, 152] on icon at bounding box center [589, 152] width 0 height 0
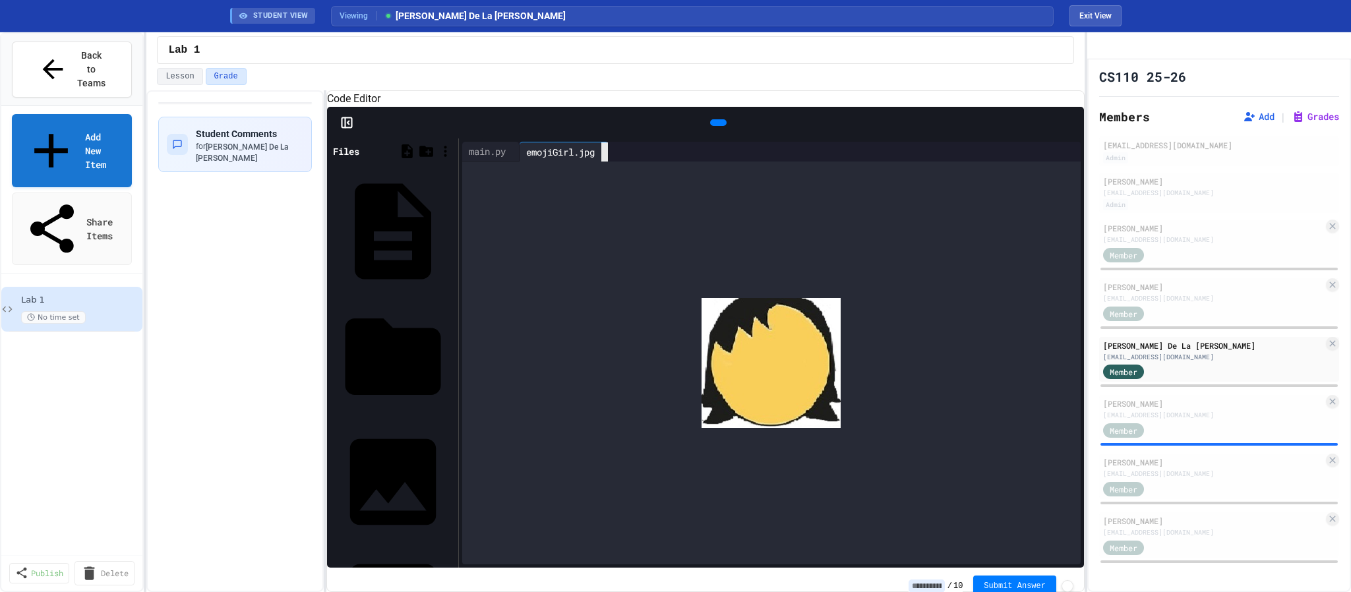
click at [608, 162] on div at bounding box center [604, 151] width 7 height 19
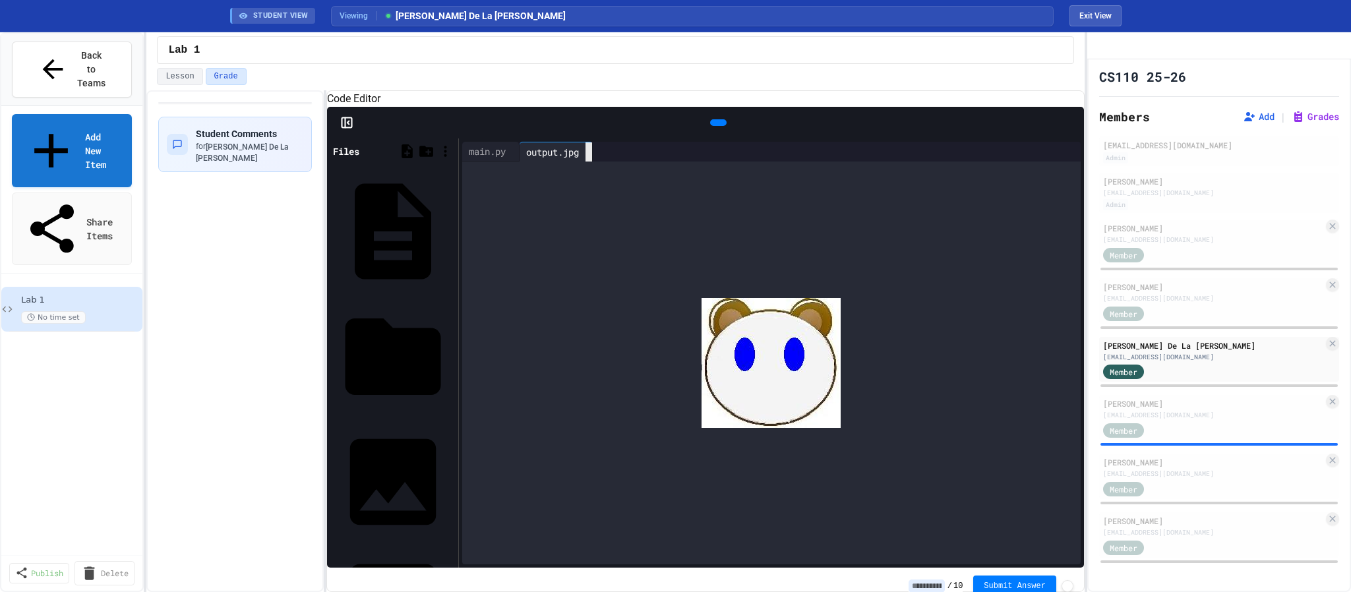
click at [601, 165] on icon at bounding box center [596, 160] width 9 height 9
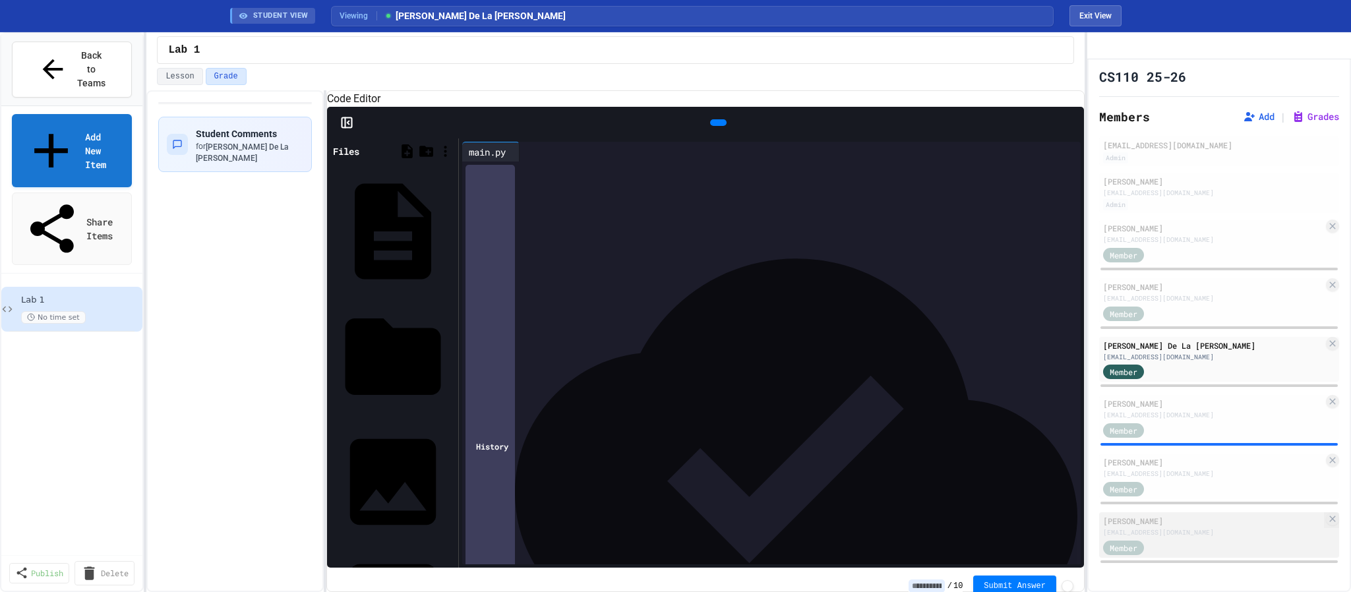
click at [1155, 523] on div "[PERSON_NAME]" at bounding box center [1213, 521] width 220 height 12
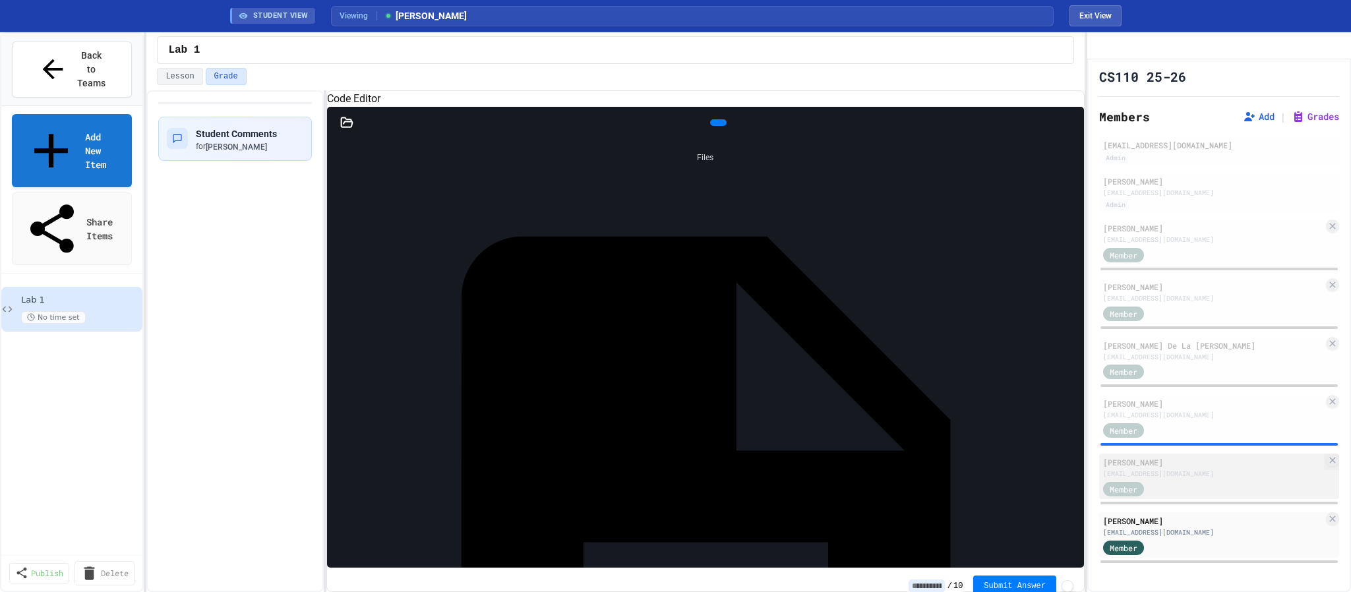
click at [1139, 458] on div "[PERSON_NAME]" at bounding box center [1213, 462] width 220 height 12
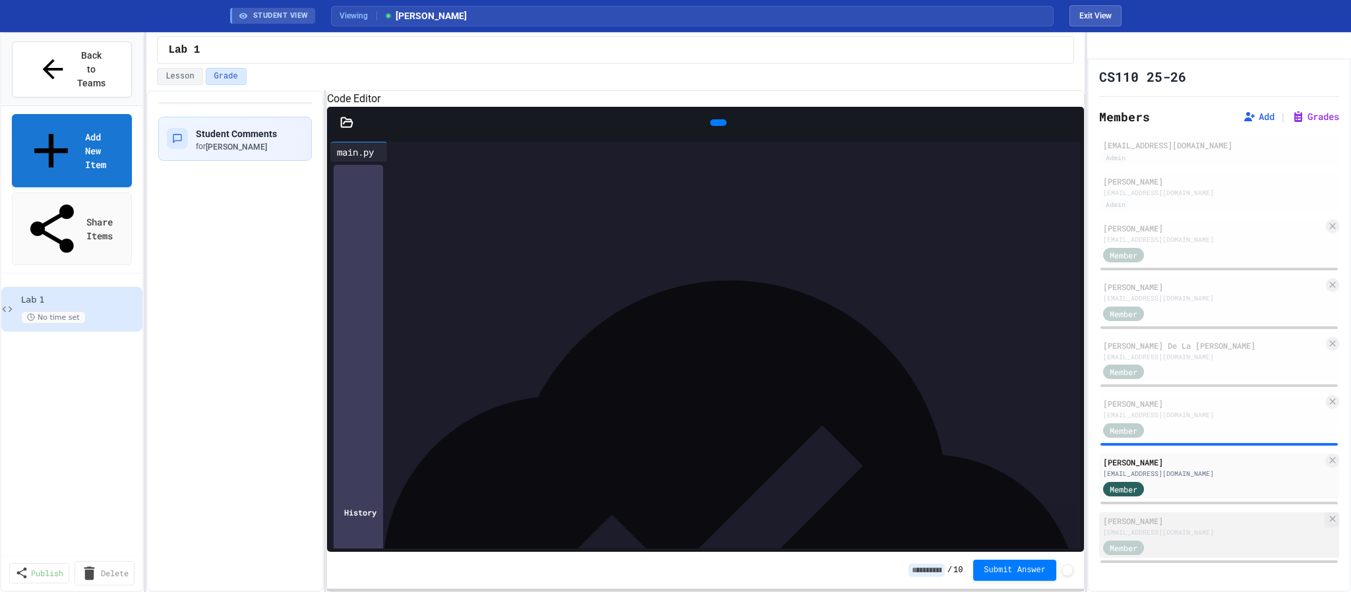
click at [1156, 524] on div "[PERSON_NAME]" at bounding box center [1213, 521] width 220 height 12
click at [343, 127] on icon at bounding box center [346, 121] width 11 height 9
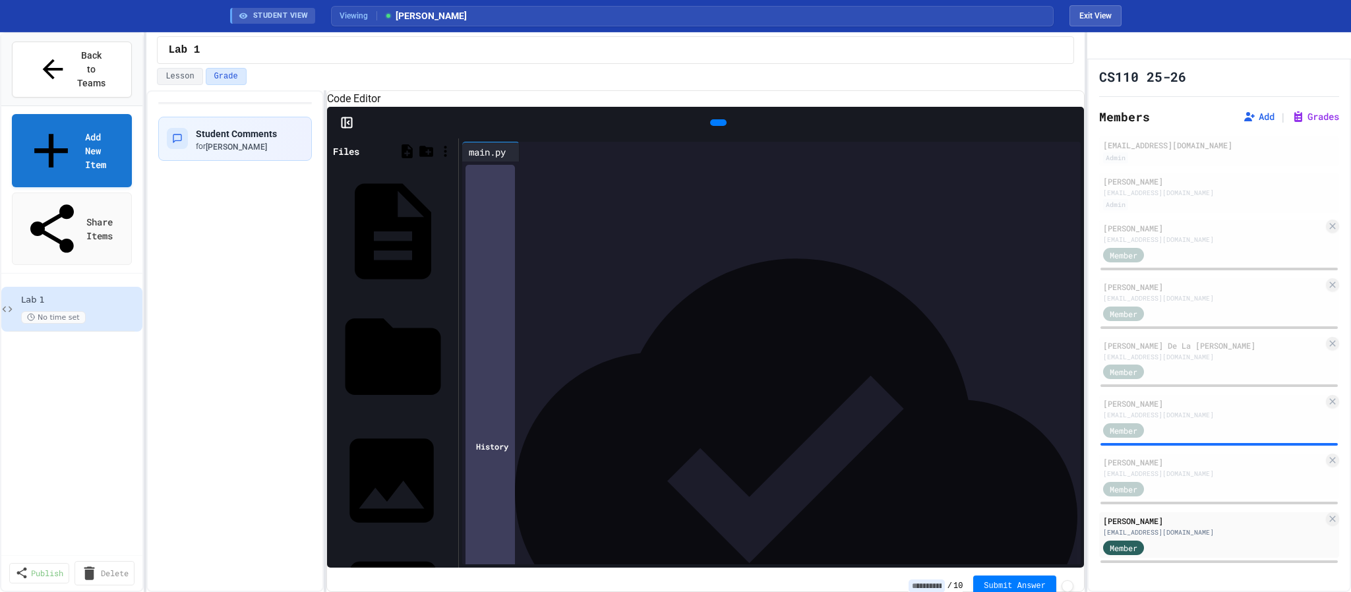
click at [357, 419] on div "cat.jpg" at bounding box center [392, 480] width 125 height 123
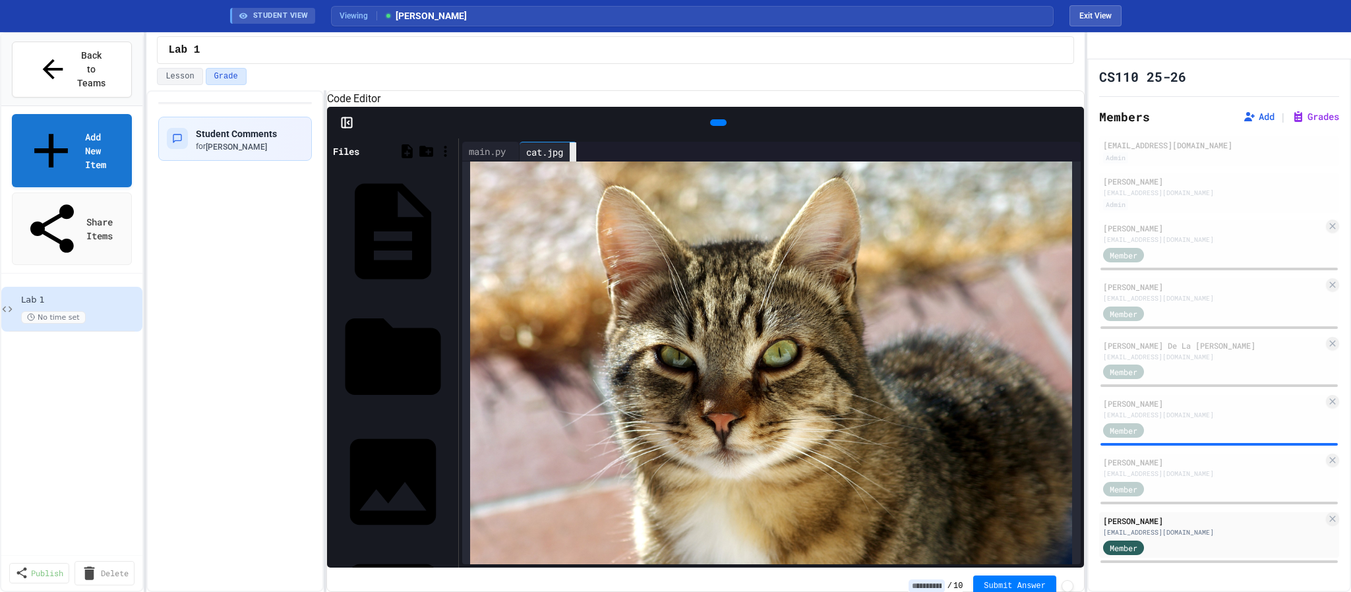
click at [585, 165] on icon at bounding box center [580, 160] width 9 height 9
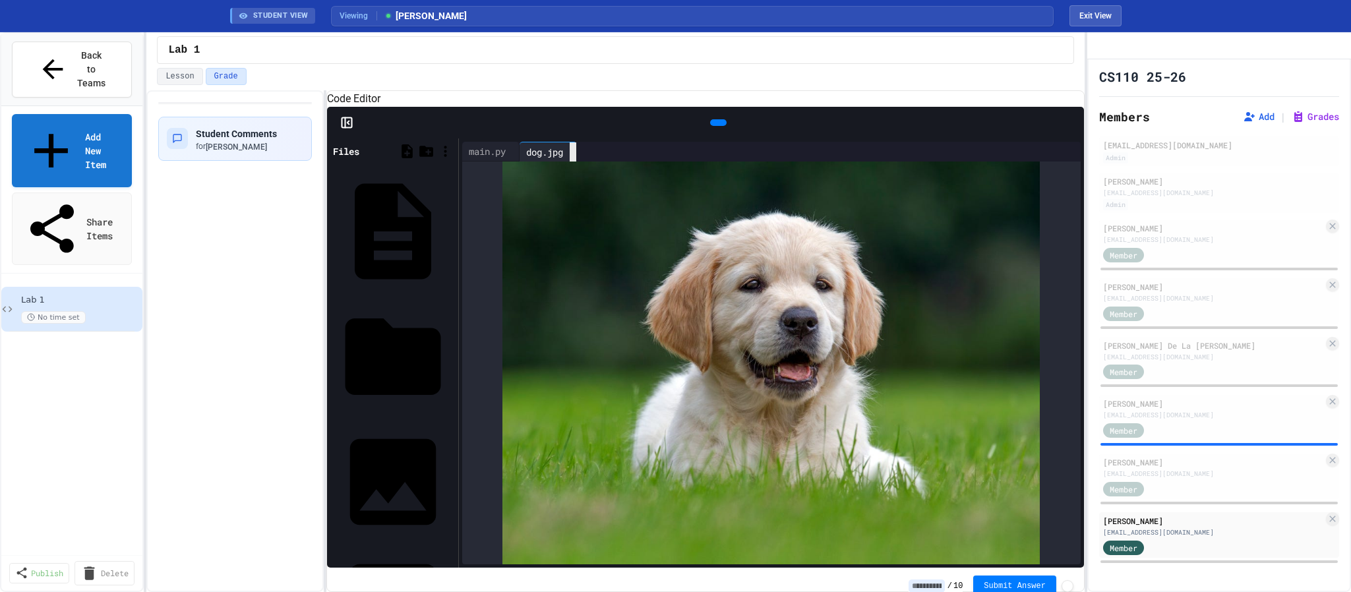
click at [573, 152] on icon at bounding box center [573, 152] width 0 height 0
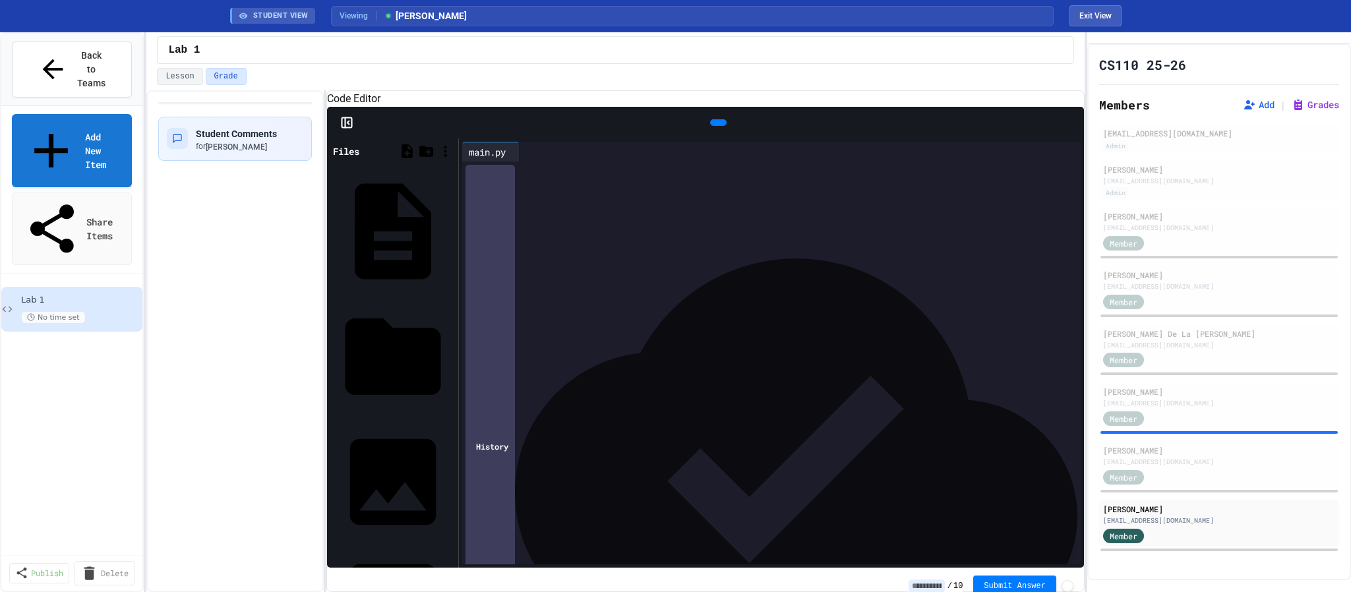
click at [104, 53] on span "Back to Teams" at bounding box center [91, 70] width 31 height 42
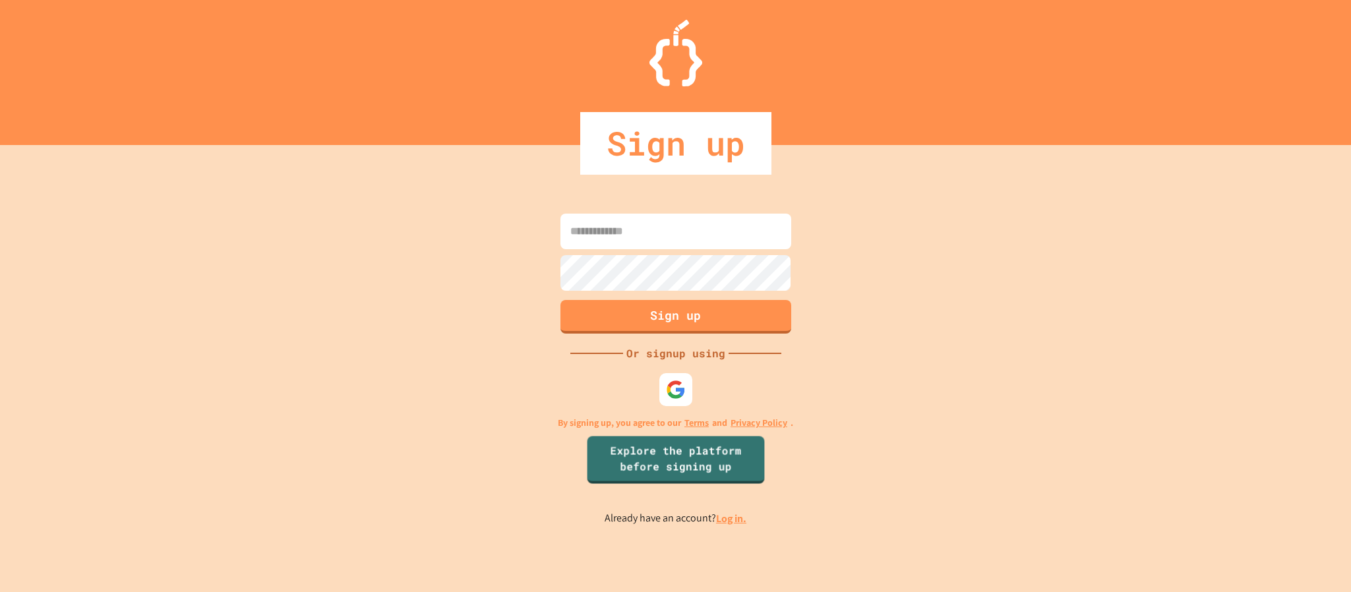
click at [723, 512] on link "Log in." at bounding box center [731, 519] width 30 height 14
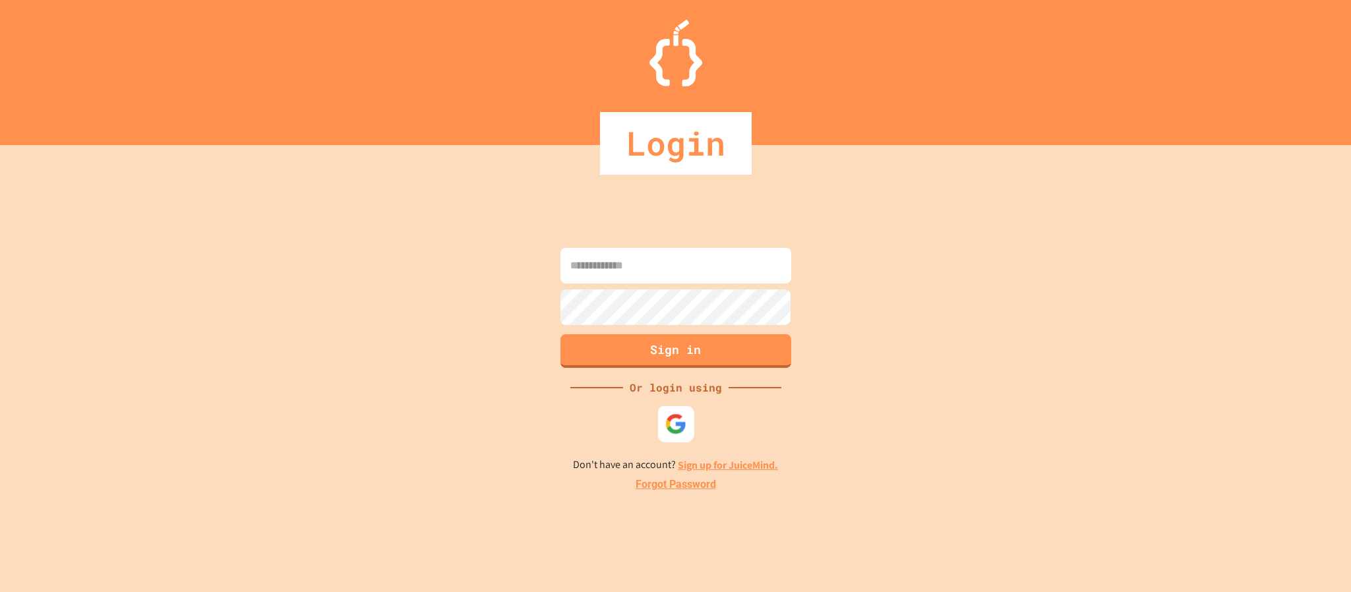
click at [687, 413] on div at bounding box center [675, 423] width 36 height 36
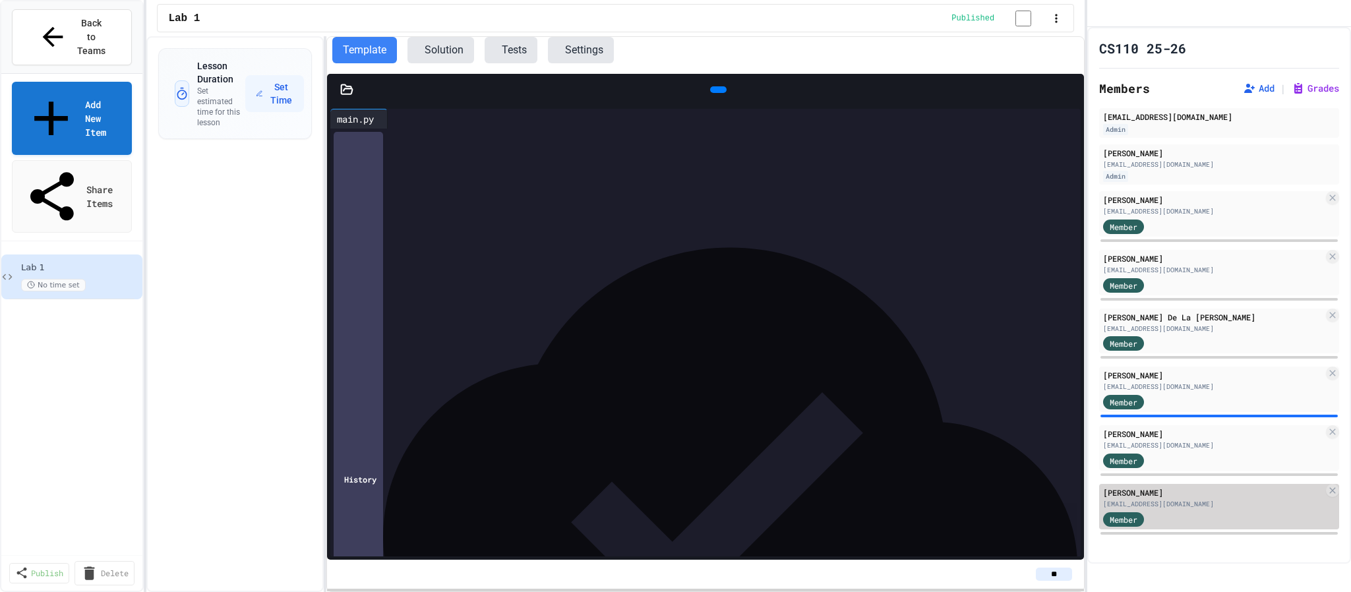
click at [1202, 527] on div "Member" at bounding box center [1213, 518] width 220 height 16
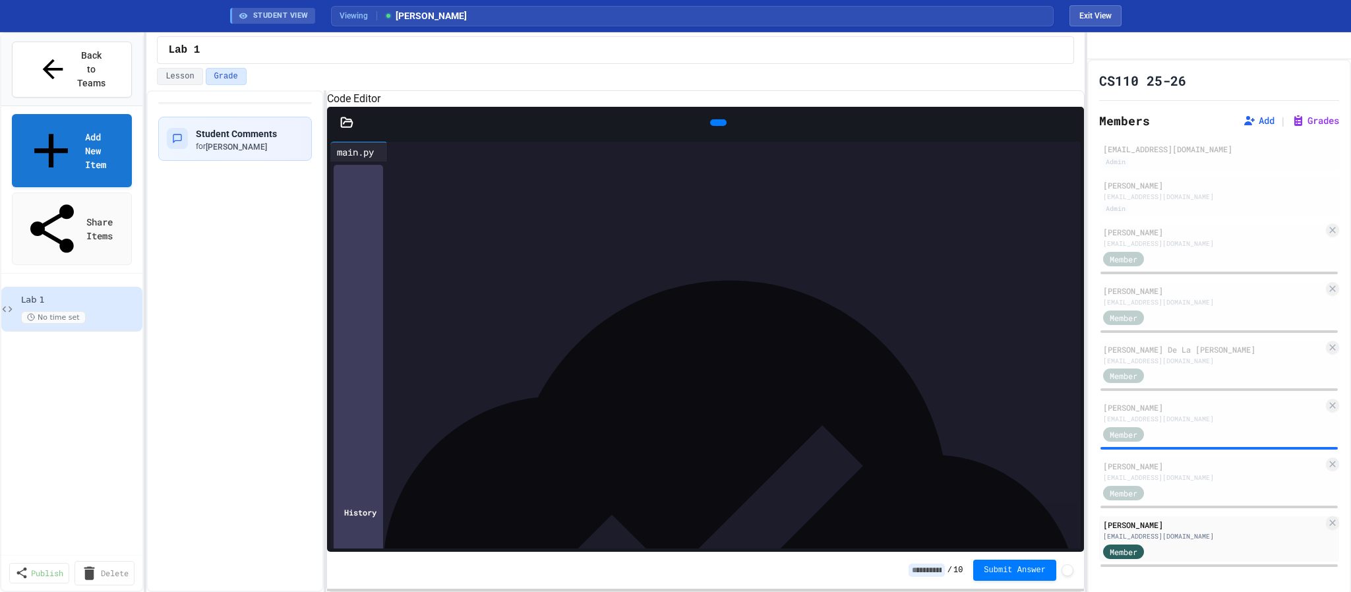
click at [349, 129] on icon at bounding box center [346, 122] width 13 height 13
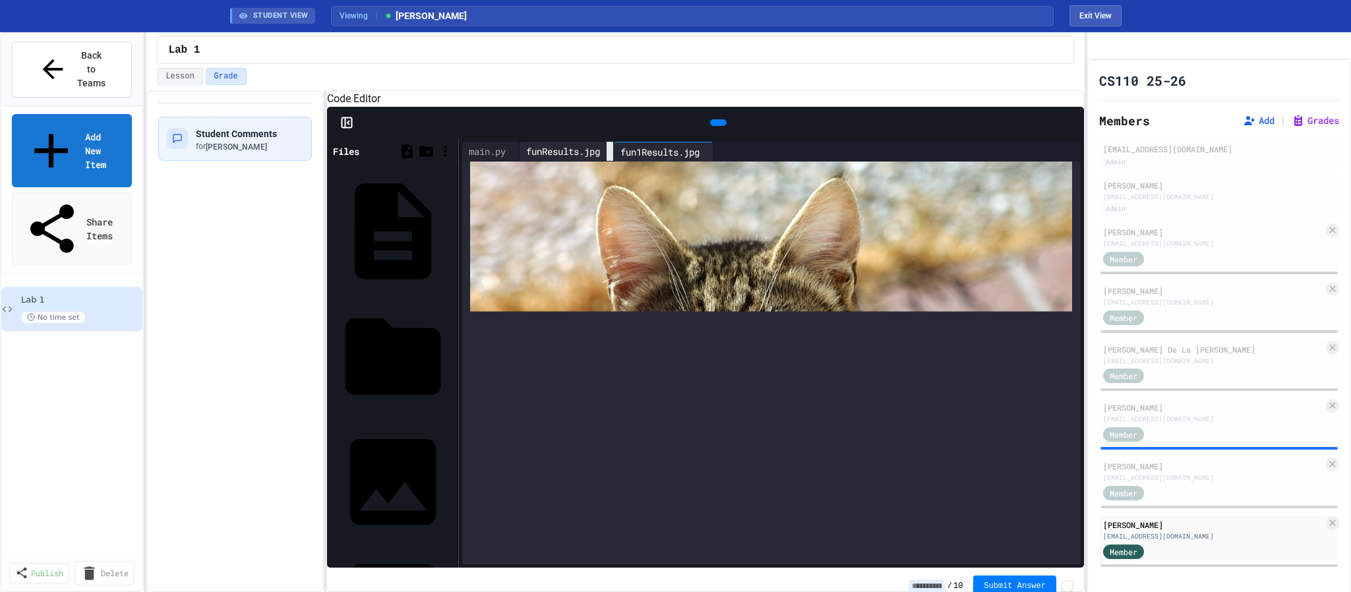
click at [613, 161] on div at bounding box center [610, 151] width 7 height 19
click at [618, 162] on div at bounding box center [615, 151] width 7 height 19
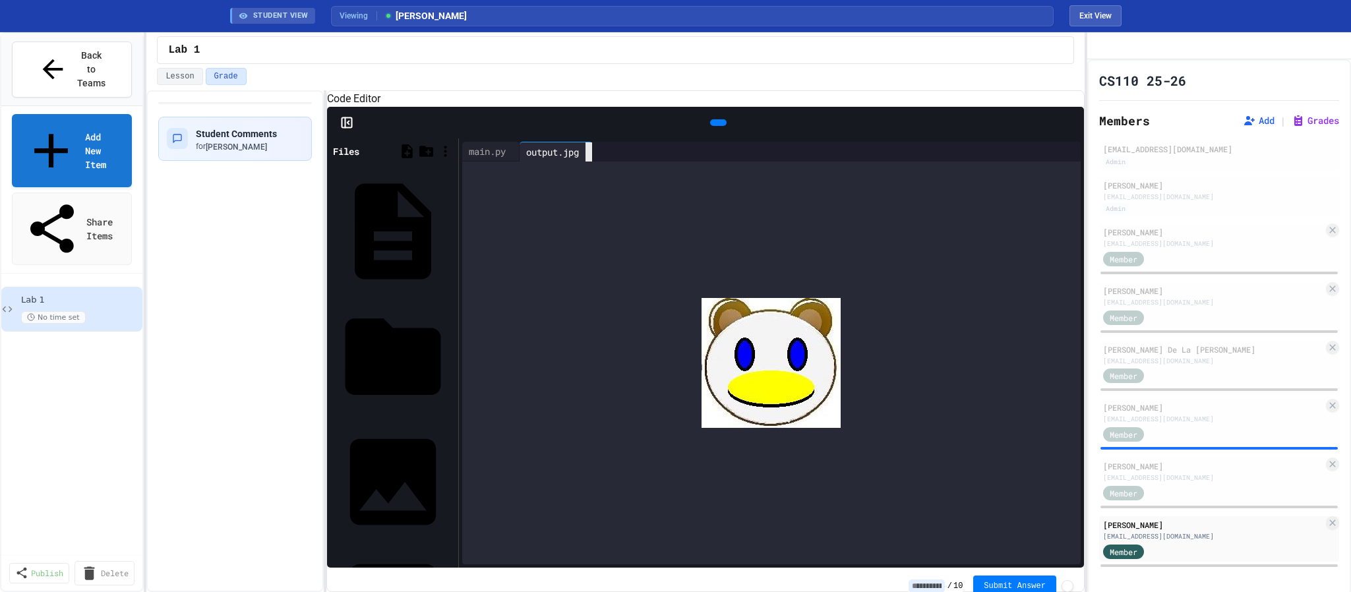
click at [592, 162] on div at bounding box center [588, 151] width 7 height 19
